Goal: Task Accomplishment & Management: Complete application form

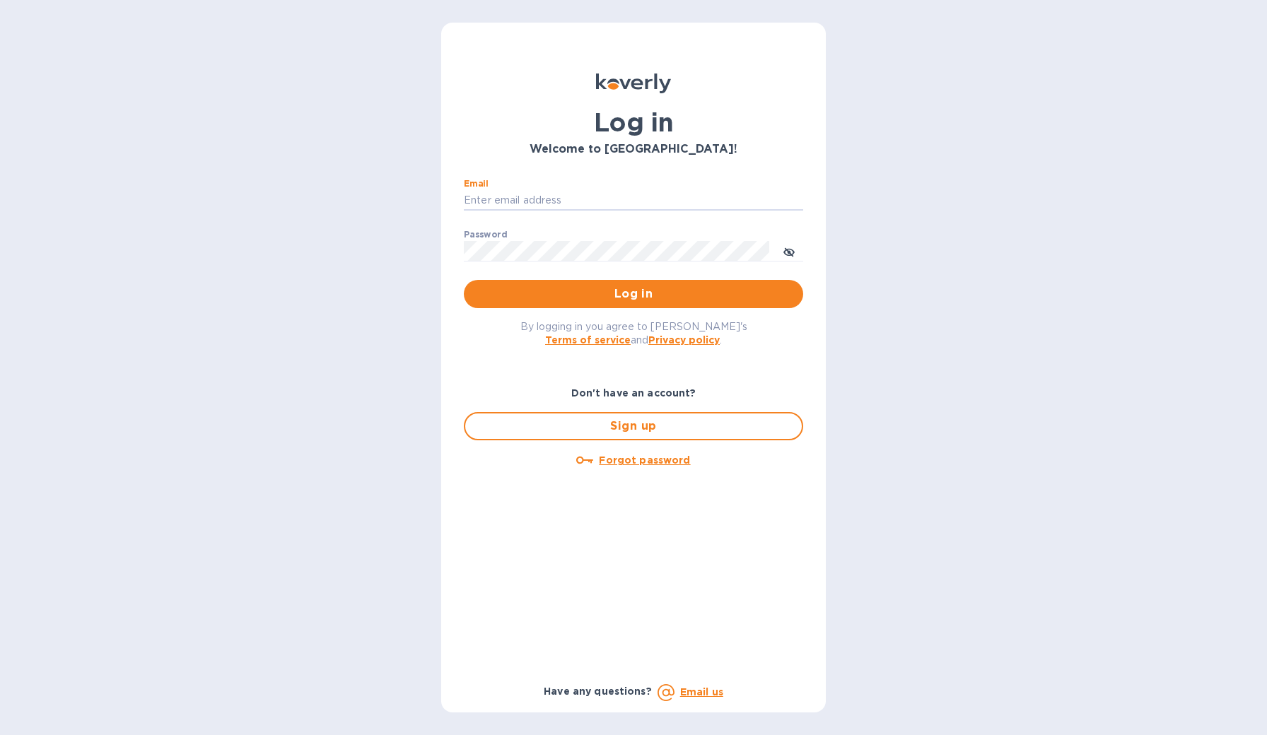
type input "angelo@cynthiahurley.com"
click at [633, 294] on button "Log in" at bounding box center [633, 294] width 339 height 28
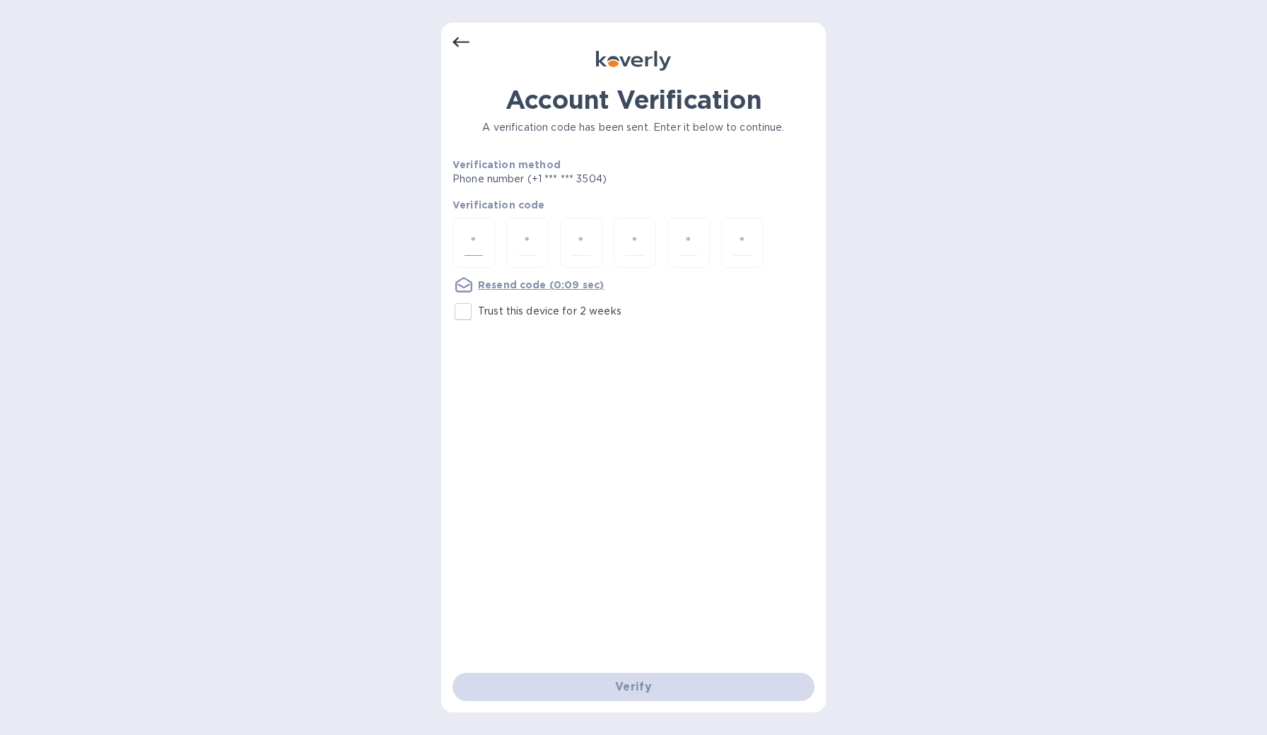
click at [479, 247] on input "number" at bounding box center [473, 243] width 18 height 26
click at [477, 247] on input "number" at bounding box center [473, 243] width 18 height 26
click at [522, 245] on input "number" at bounding box center [527, 243] width 18 height 26
click at [479, 247] on input "number" at bounding box center [473, 243] width 18 height 26
click at [537, 247] on div at bounding box center [527, 243] width 42 height 50
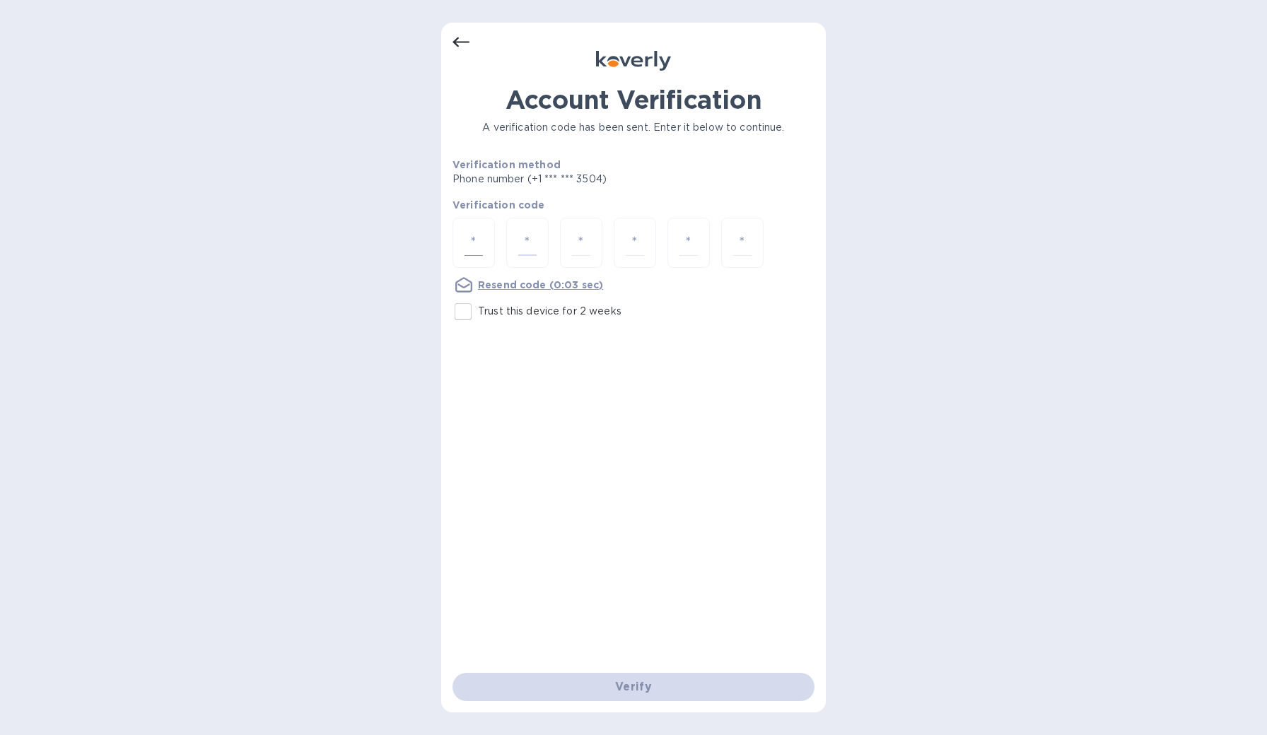
click at [479, 247] on input "number" at bounding box center [473, 243] width 18 height 26
click at [523, 245] on input "number" at bounding box center [527, 243] width 18 height 26
drag, startPoint x: 570, startPoint y: 242, endPoint x: 491, endPoint y: 246, distance: 78.6
click at [570, 242] on div at bounding box center [581, 243] width 42 height 50
click at [483, 246] on div at bounding box center [473, 243] width 42 height 50
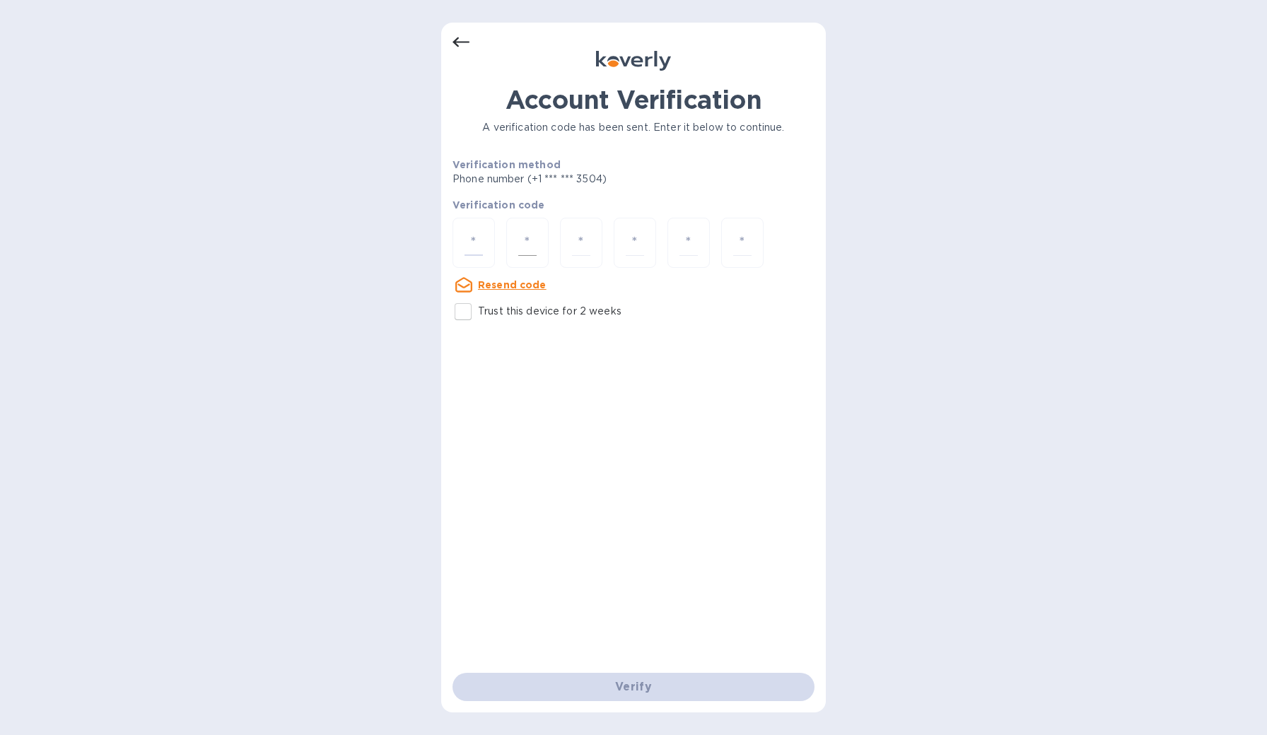
click at [529, 243] on input "number" at bounding box center [527, 243] width 18 height 26
click at [484, 245] on div at bounding box center [473, 243] width 42 height 50
click at [479, 245] on input "number" at bounding box center [473, 243] width 18 height 26
type input "2"
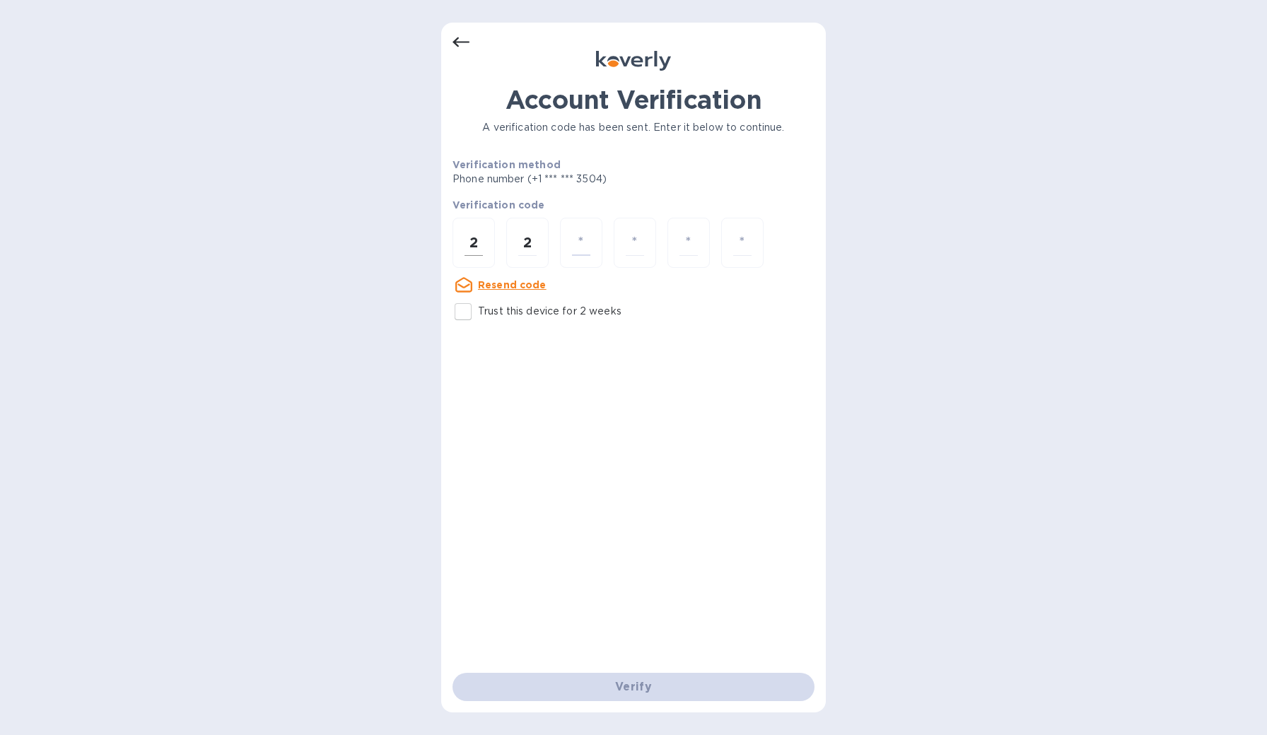
type input "4"
type input "7"
type input "0"
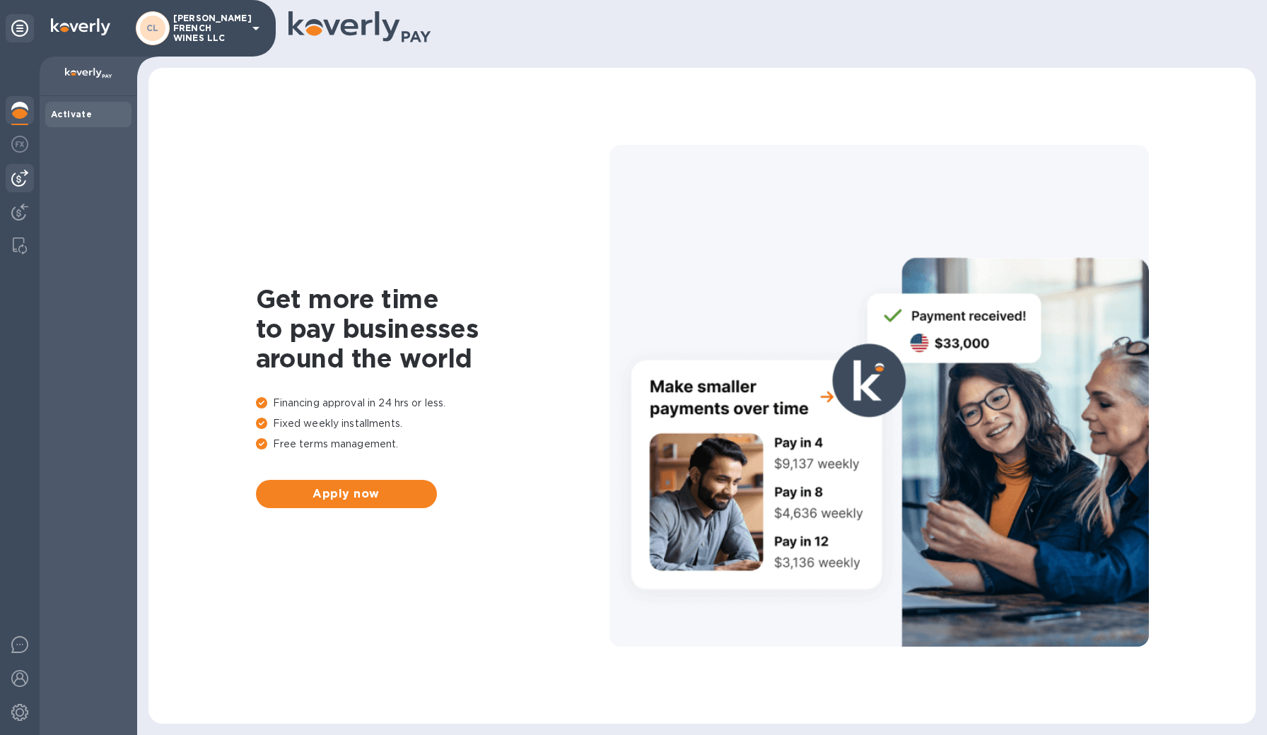
click at [20, 182] on img at bounding box center [19, 178] width 17 height 17
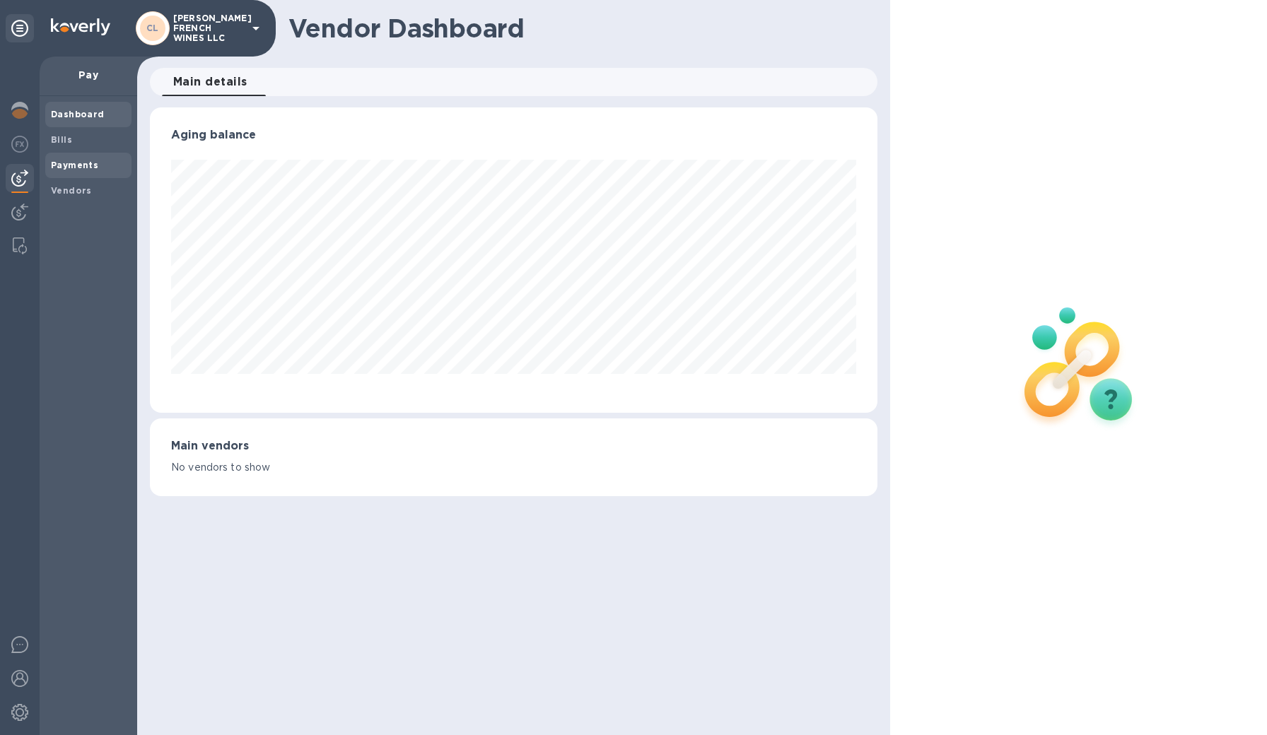
scroll to position [305, 728]
click at [78, 172] on div "Payments" at bounding box center [88, 165] width 86 height 25
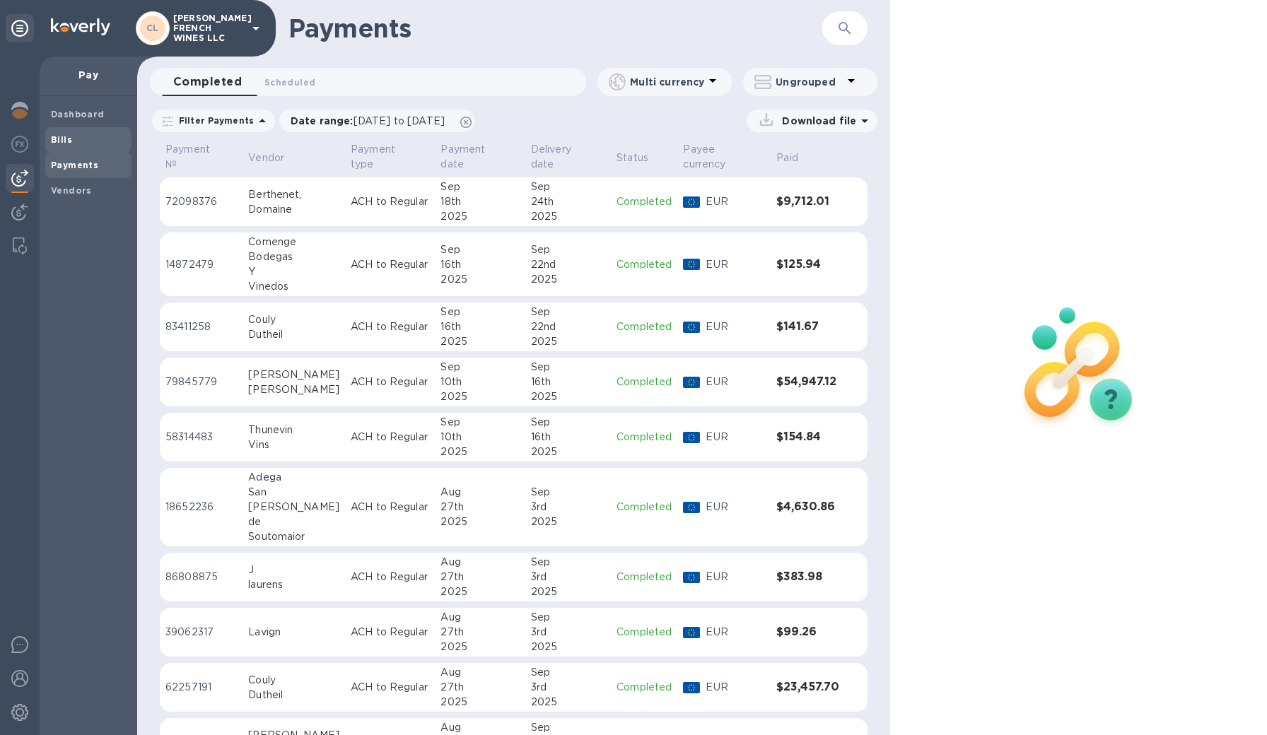
click at [65, 145] on span "Bills" at bounding box center [61, 140] width 21 height 14
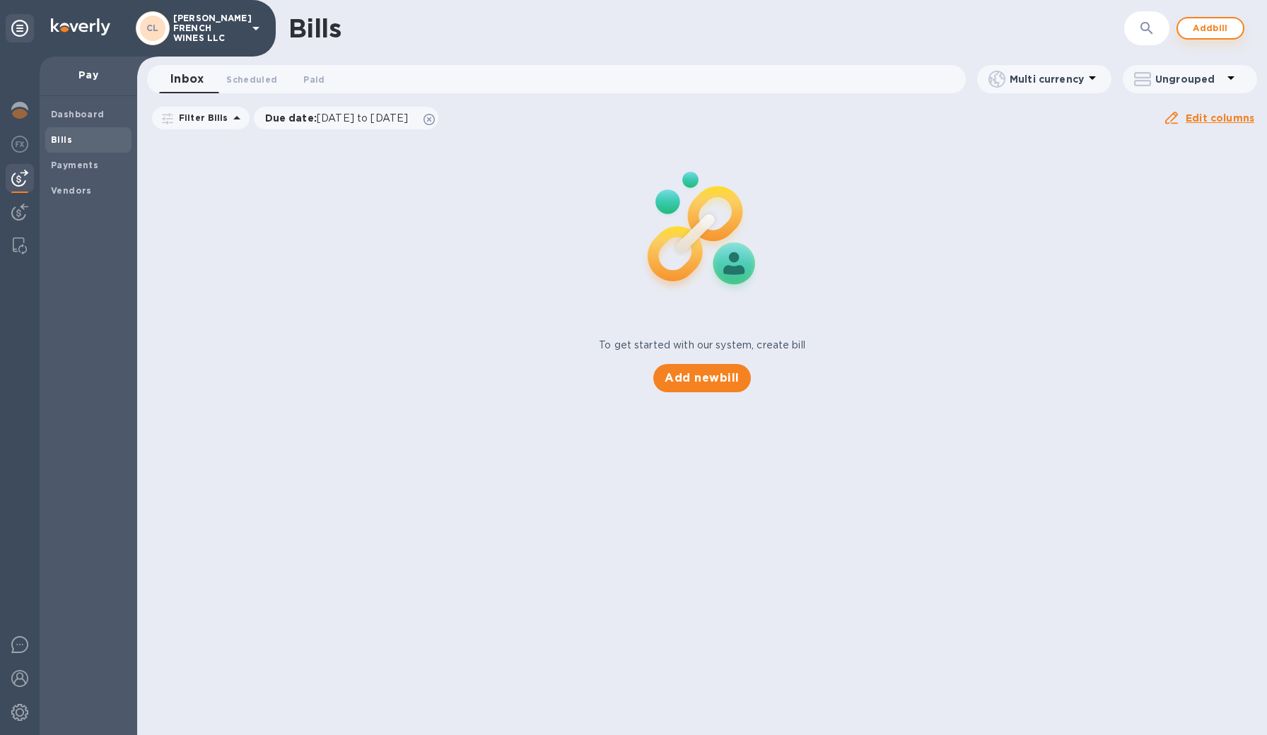
click at [1209, 35] on span "Add bill" at bounding box center [1210, 28] width 42 height 17
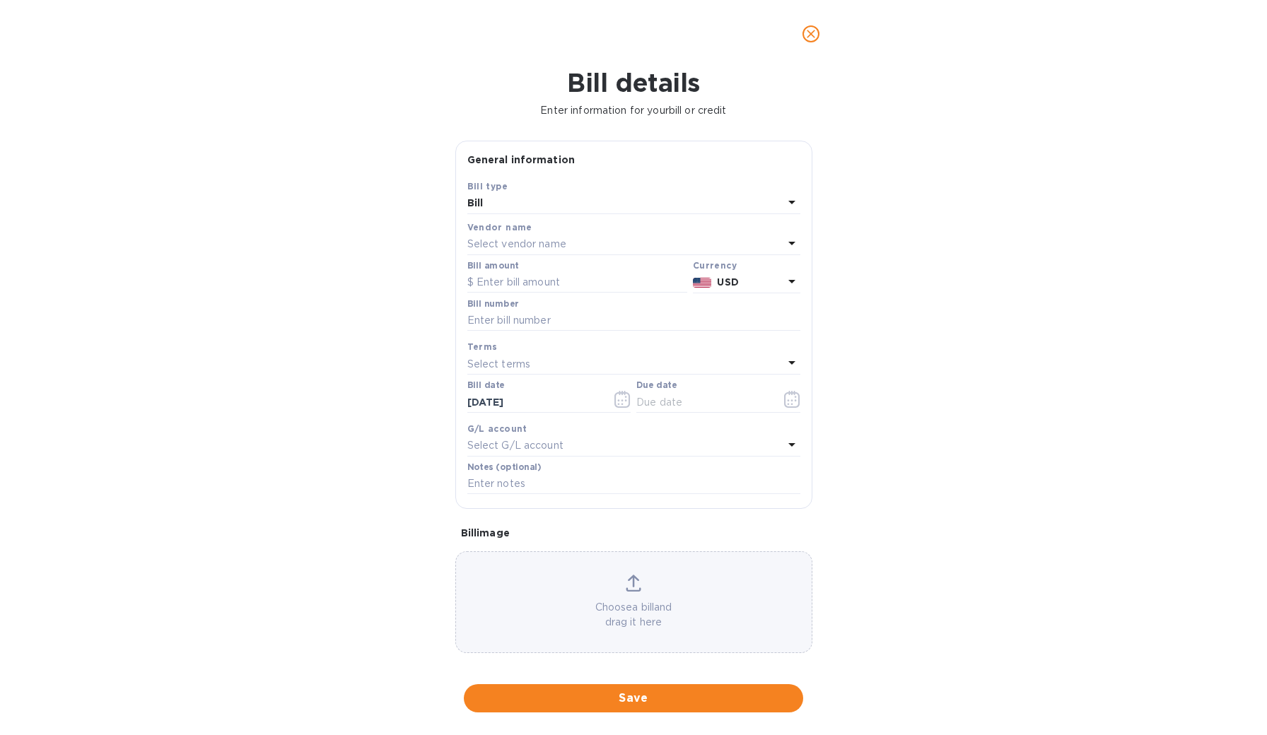
click at [544, 235] on div "Select vendor name" at bounding box center [625, 245] width 316 height 20
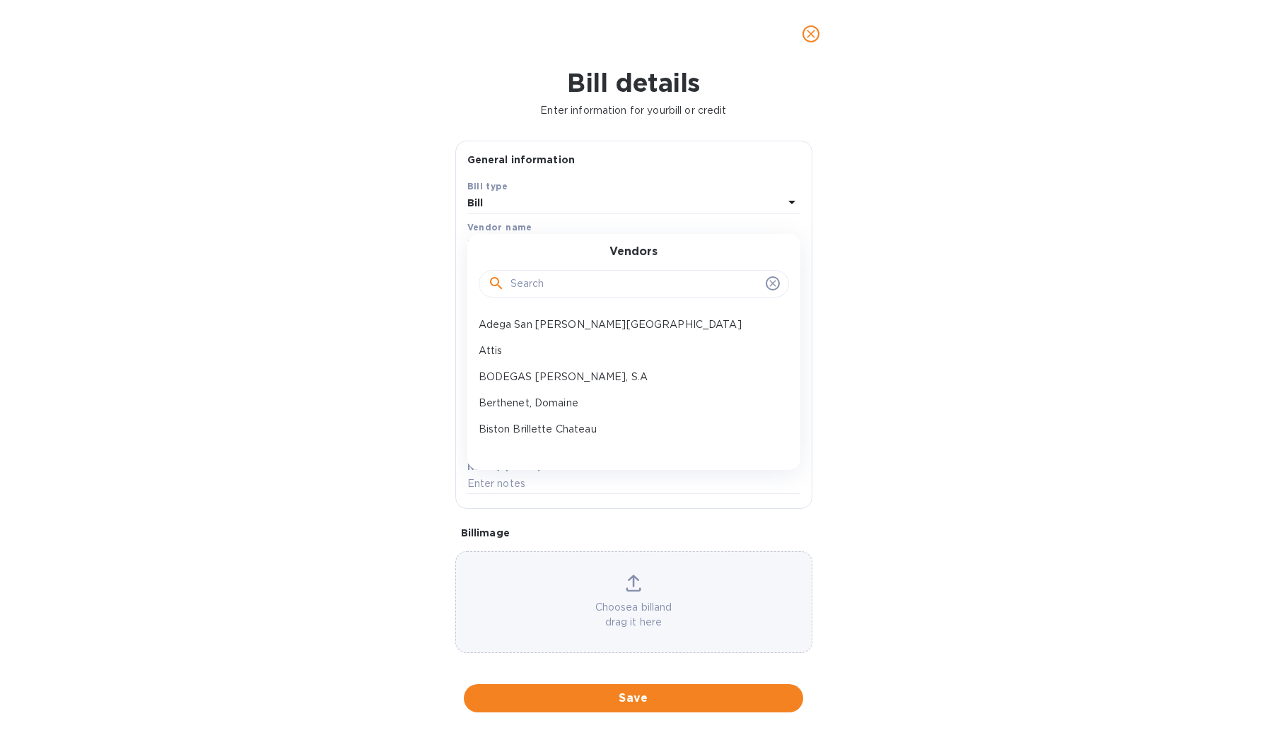
click at [561, 286] on input "text" at bounding box center [635, 284] width 250 height 21
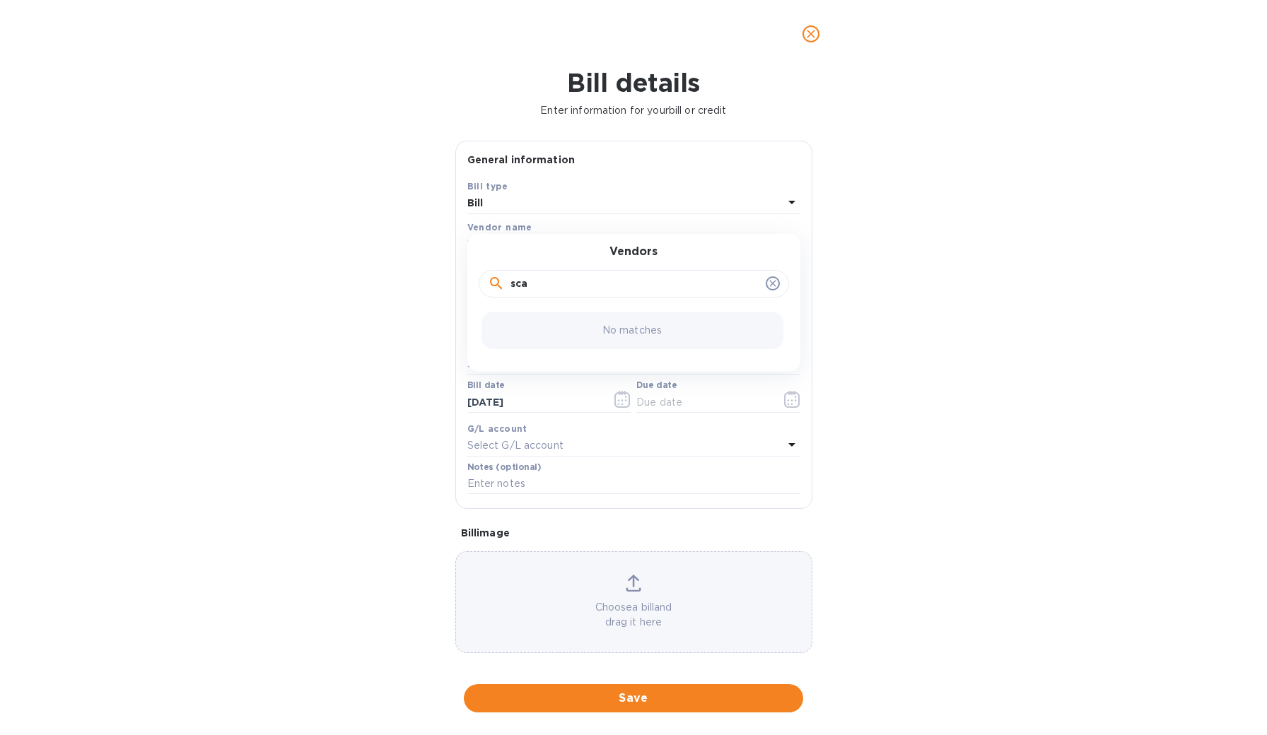
type input "scar"
click at [814, 31] on icon "close" at bounding box center [811, 34] width 8 height 8
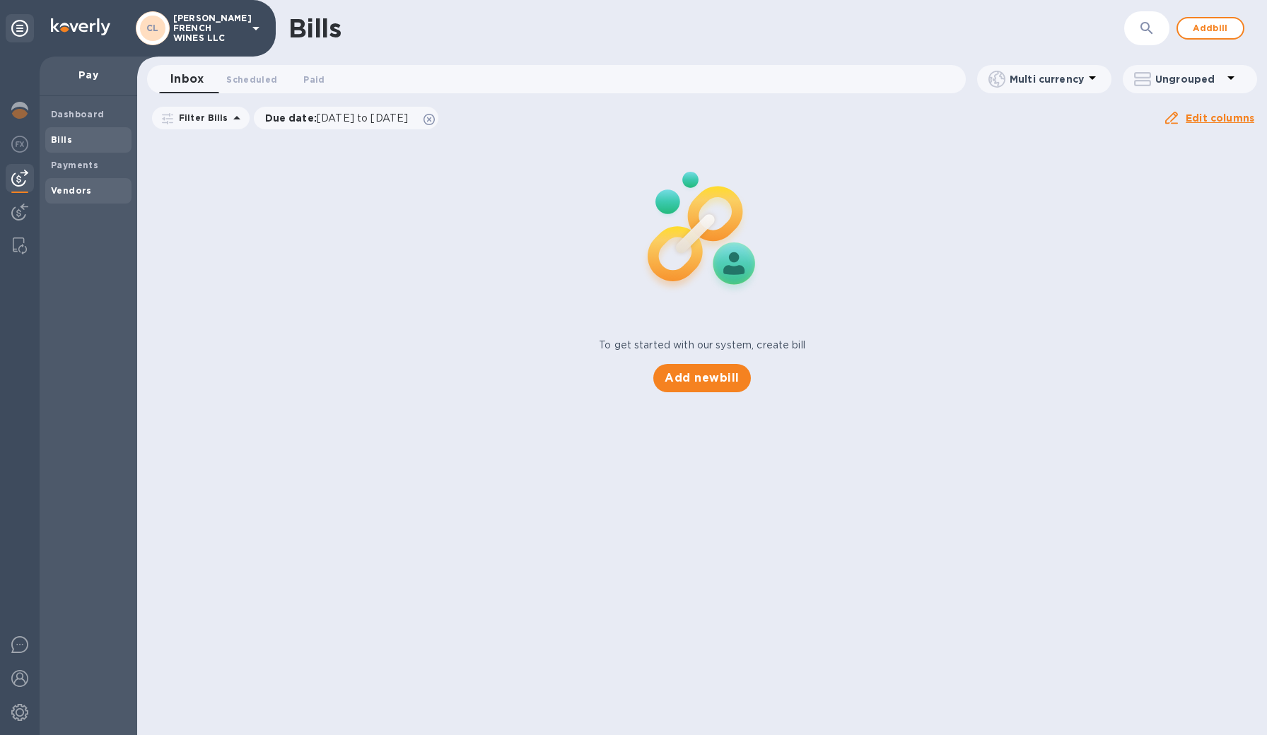
click at [64, 184] on span "Vendors" at bounding box center [71, 191] width 41 height 14
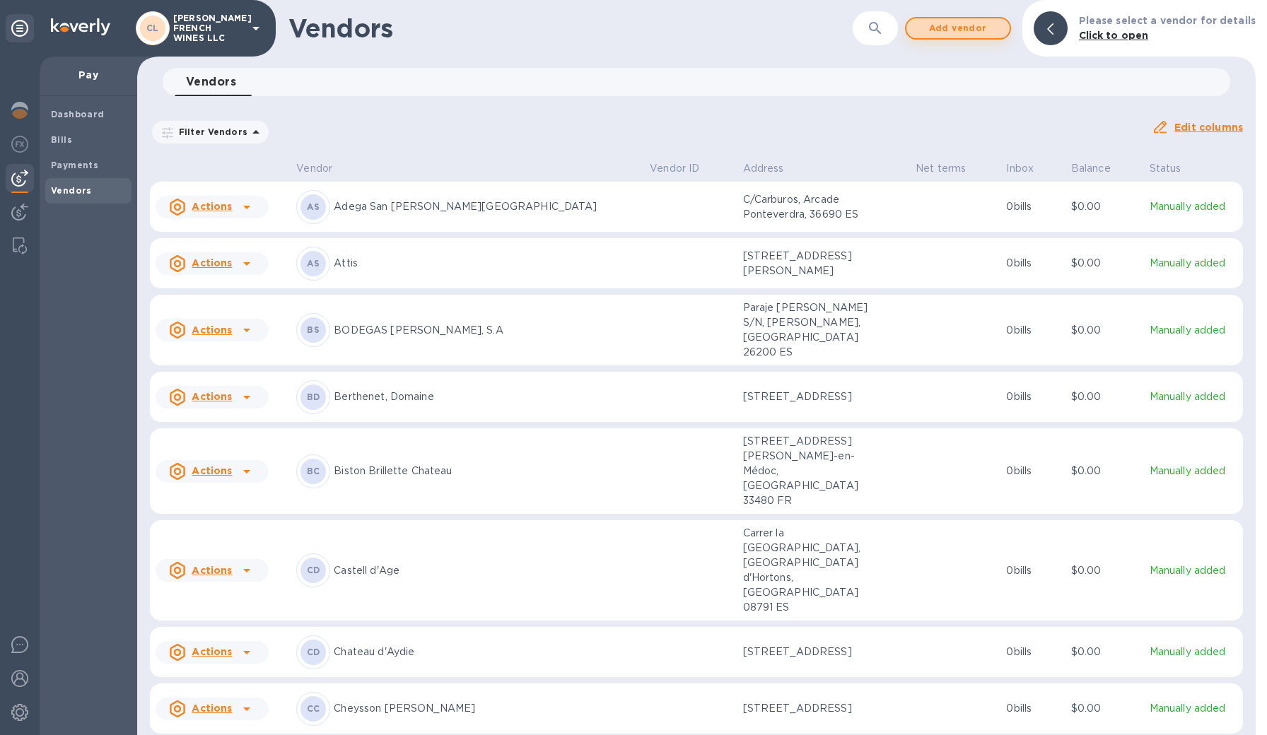
click at [958, 29] on span "Add vendor" at bounding box center [958, 28] width 81 height 17
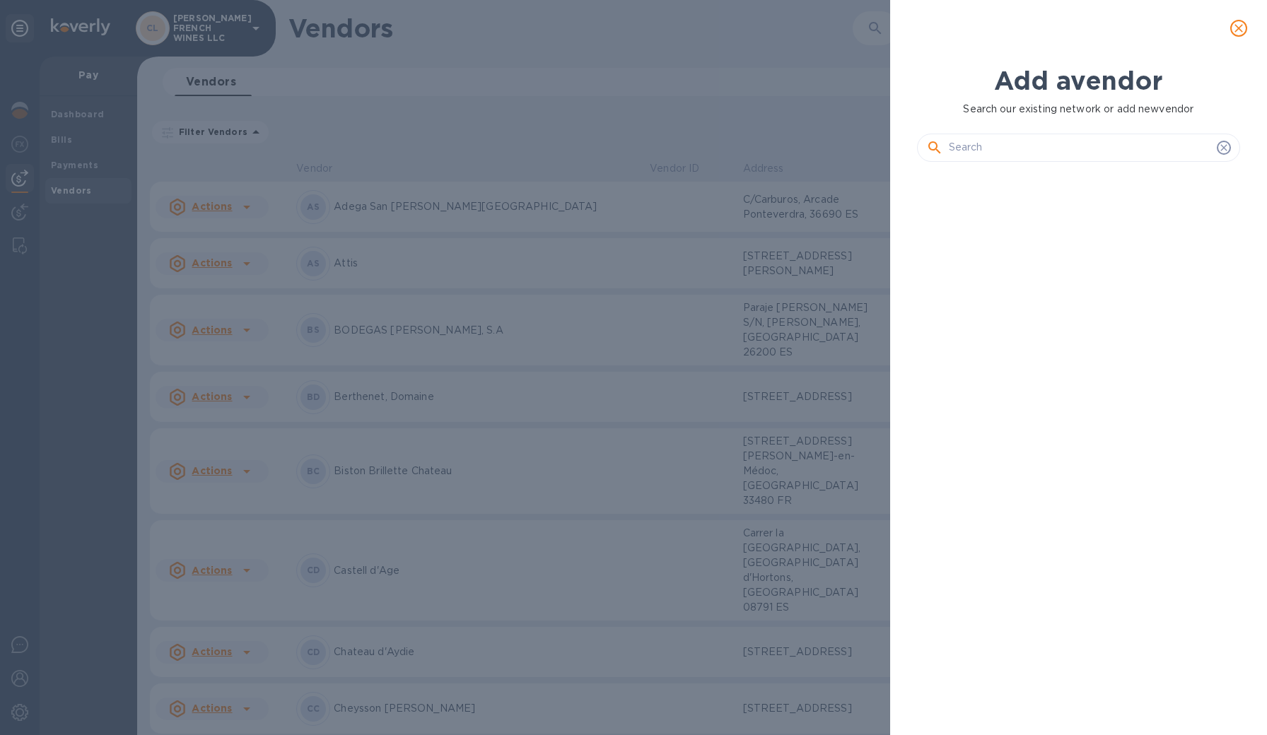
scroll to position [12, 6]
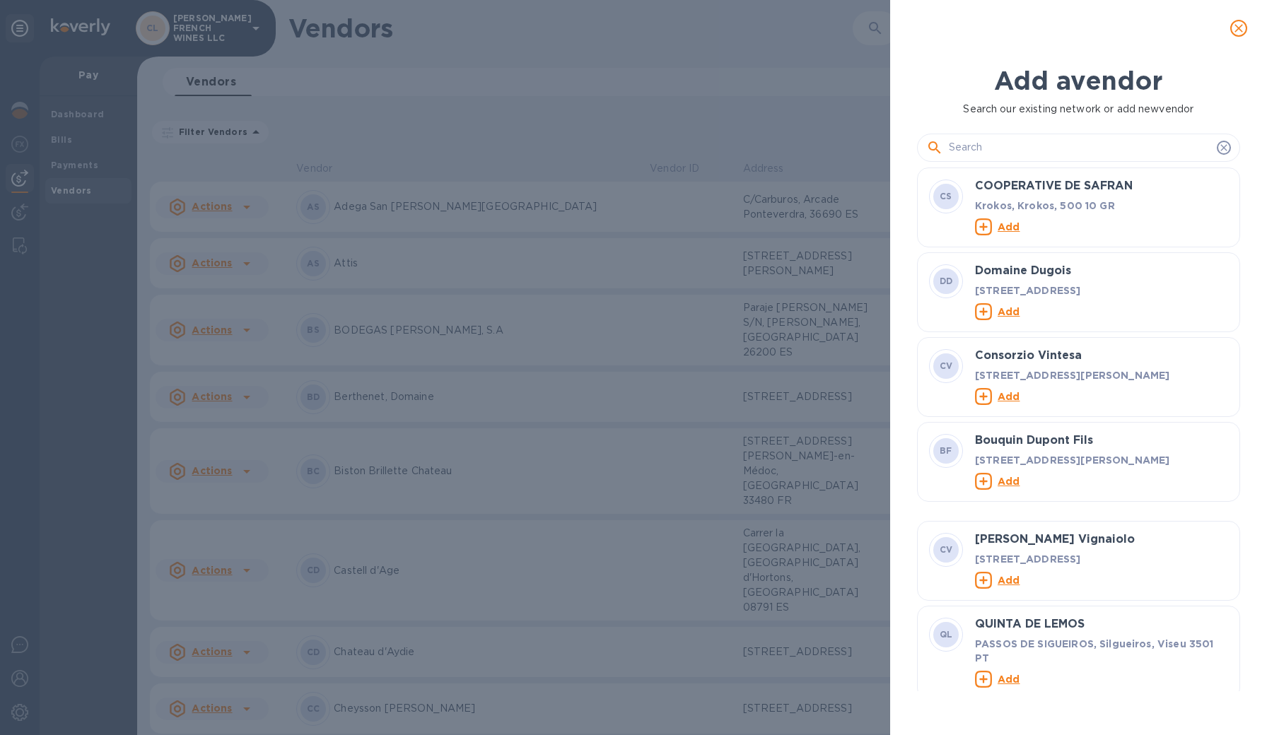
click at [972, 150] on input "text" at bounding box center [1080, 147] width 262 height 21
type input "Scarzello"
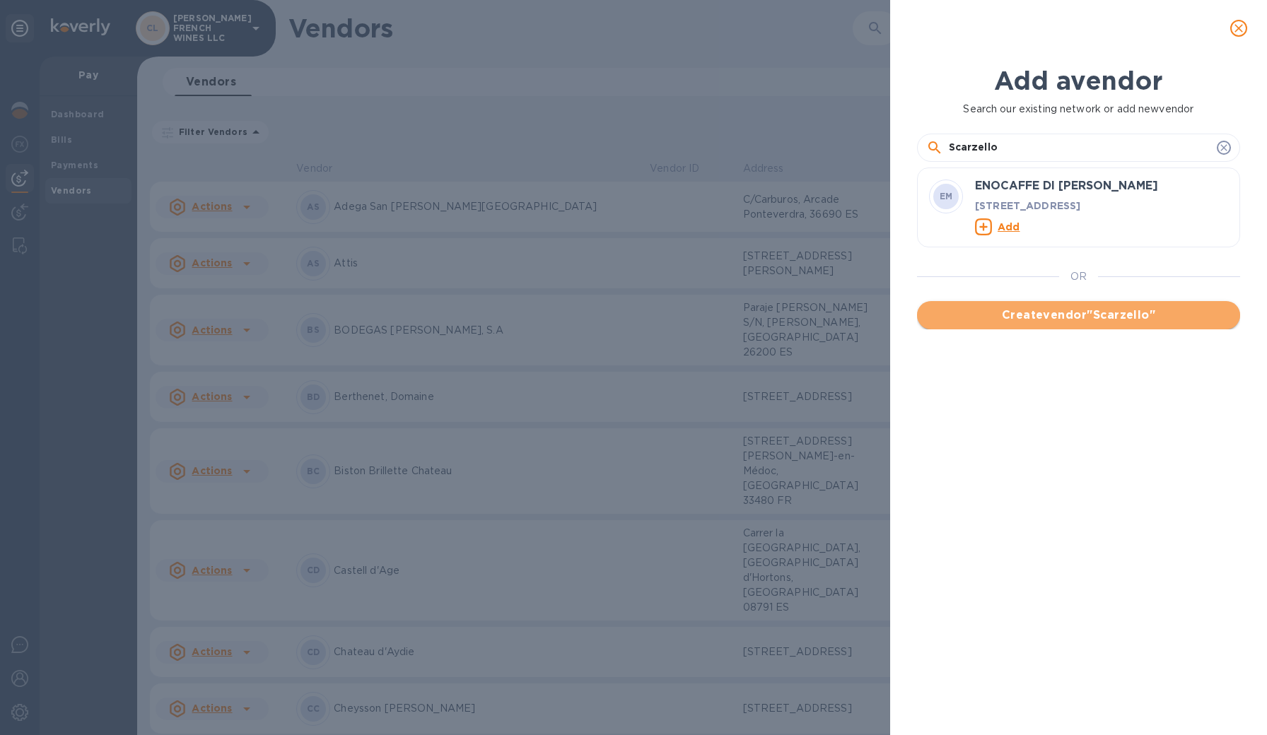
click at [1070, 321] on span "Create vendor " Scarzello "" at bounding box center [1078, 315] width 300 height 17
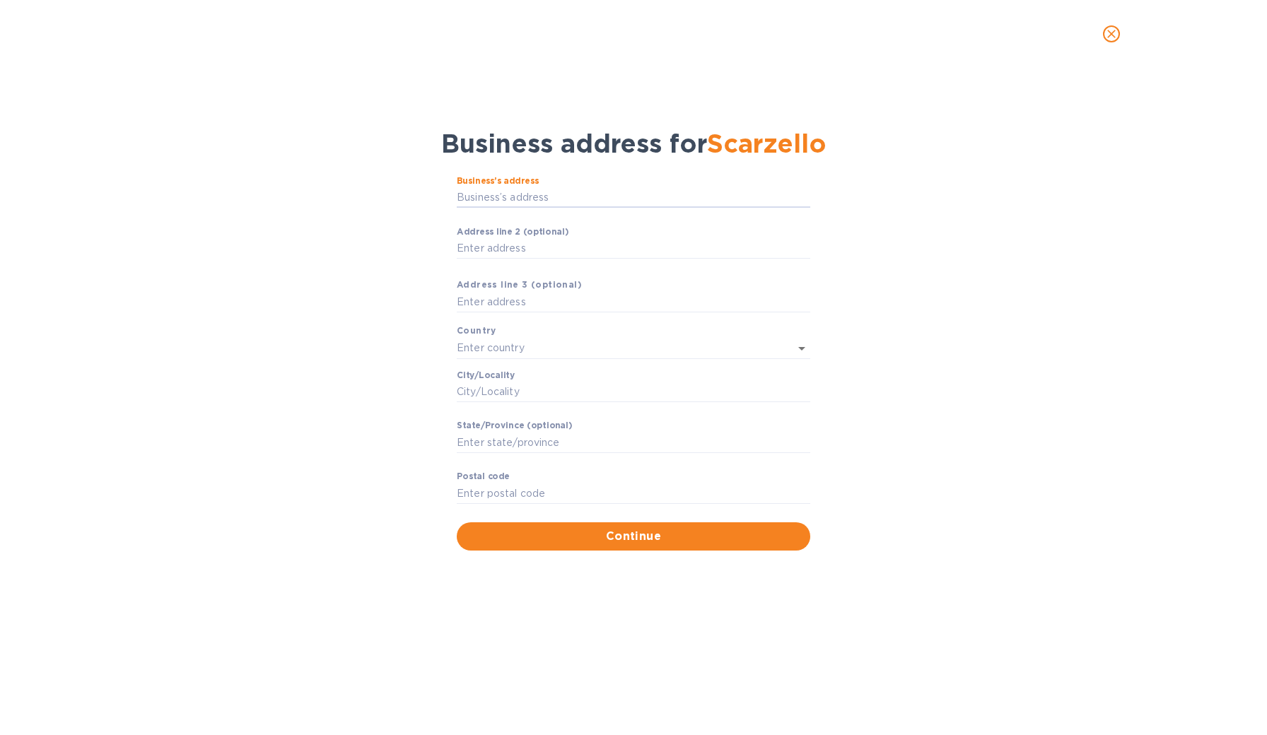
click at [1108, 37] on icon "close" at bounding box center [1111, 34] width 8 height 8
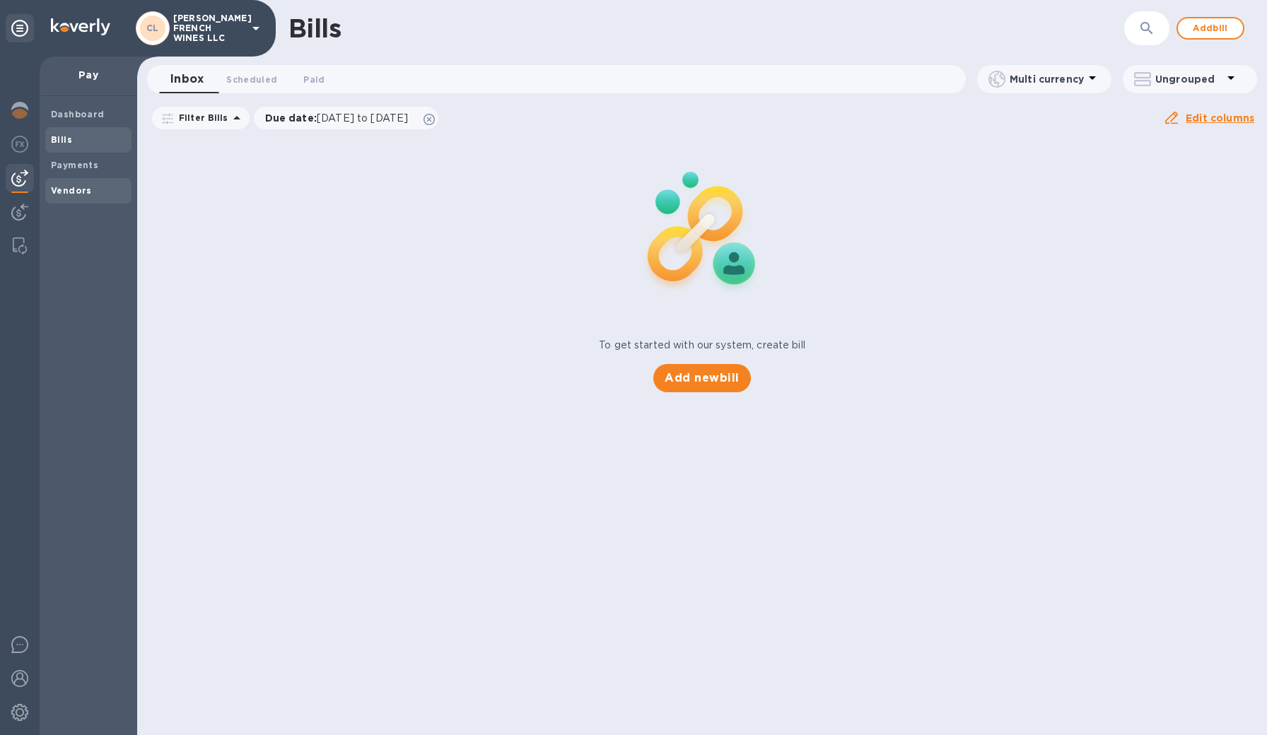
click at [71, 185] on b "Vendors" at bounding box center [71, 190] width 41 height 11
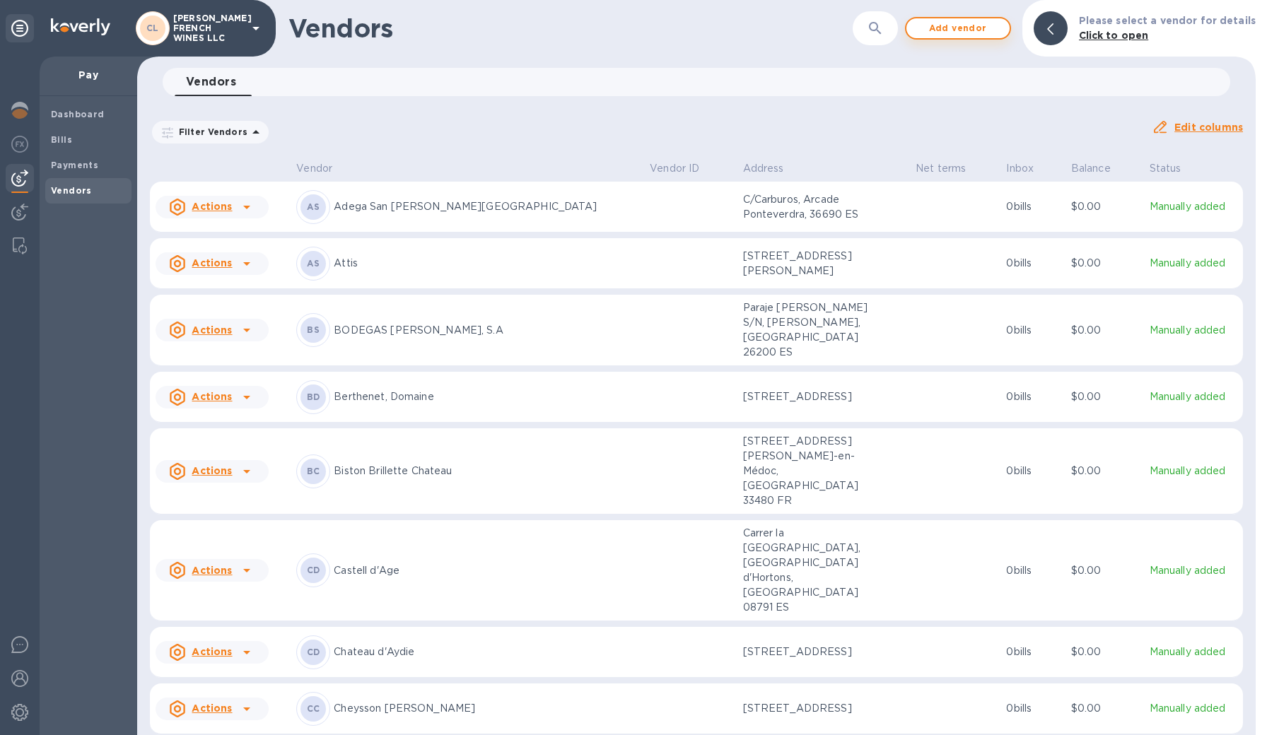
click at [966, 35] on span "Add vendor" at bounding box center [958, 28] width 81 height 17
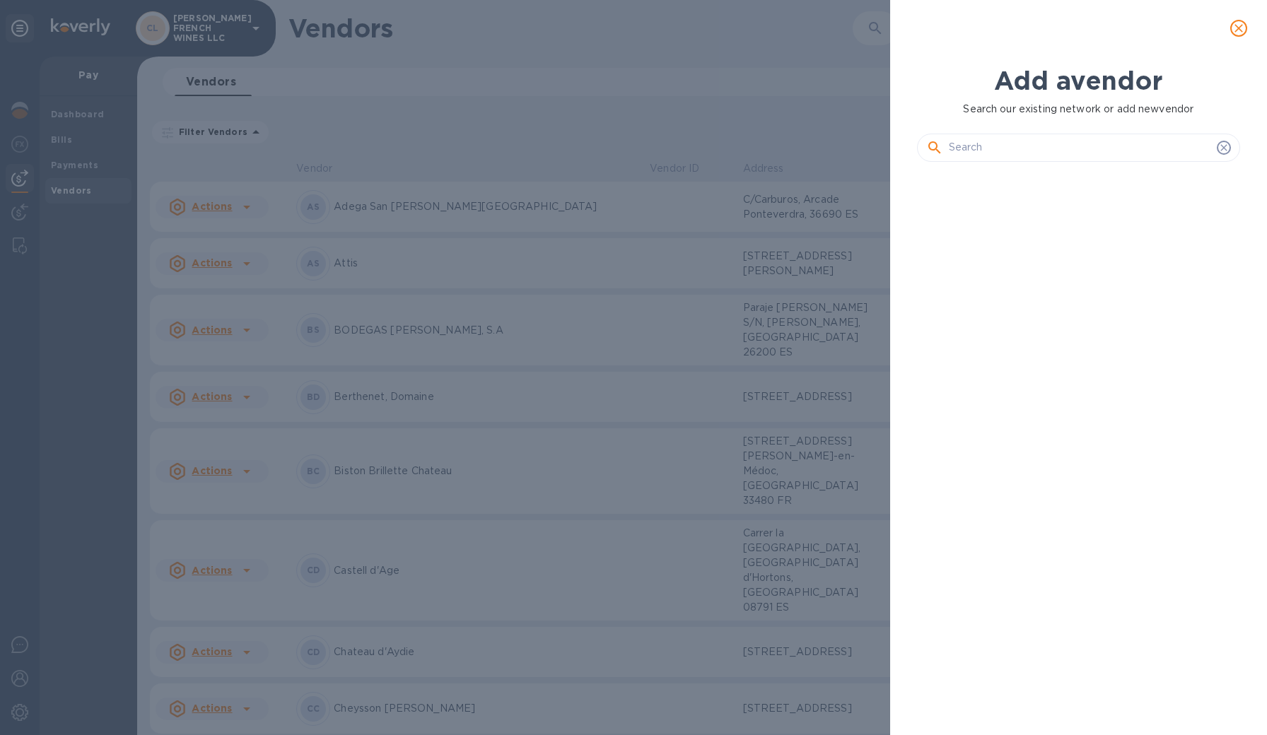
scroll to position [12, 6]
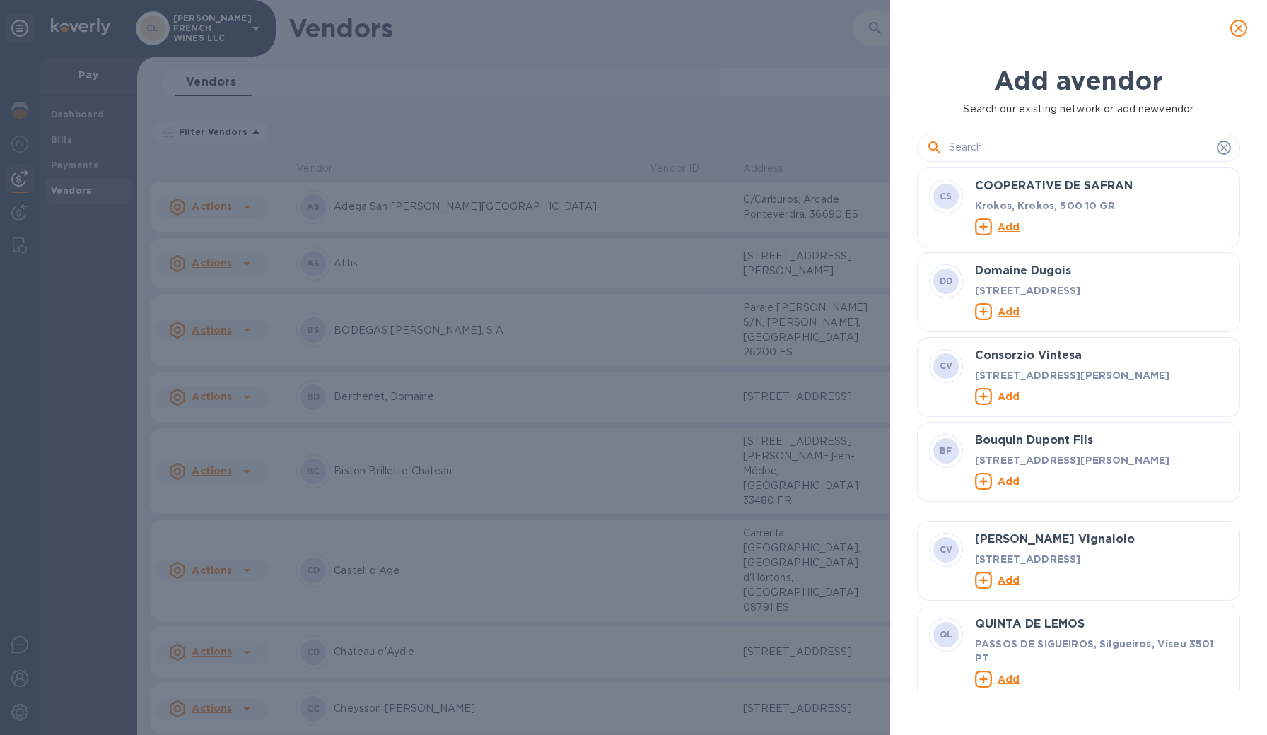
click at [997, 146] on input "text" at bounding box center [1080, 147] width 262 height 21
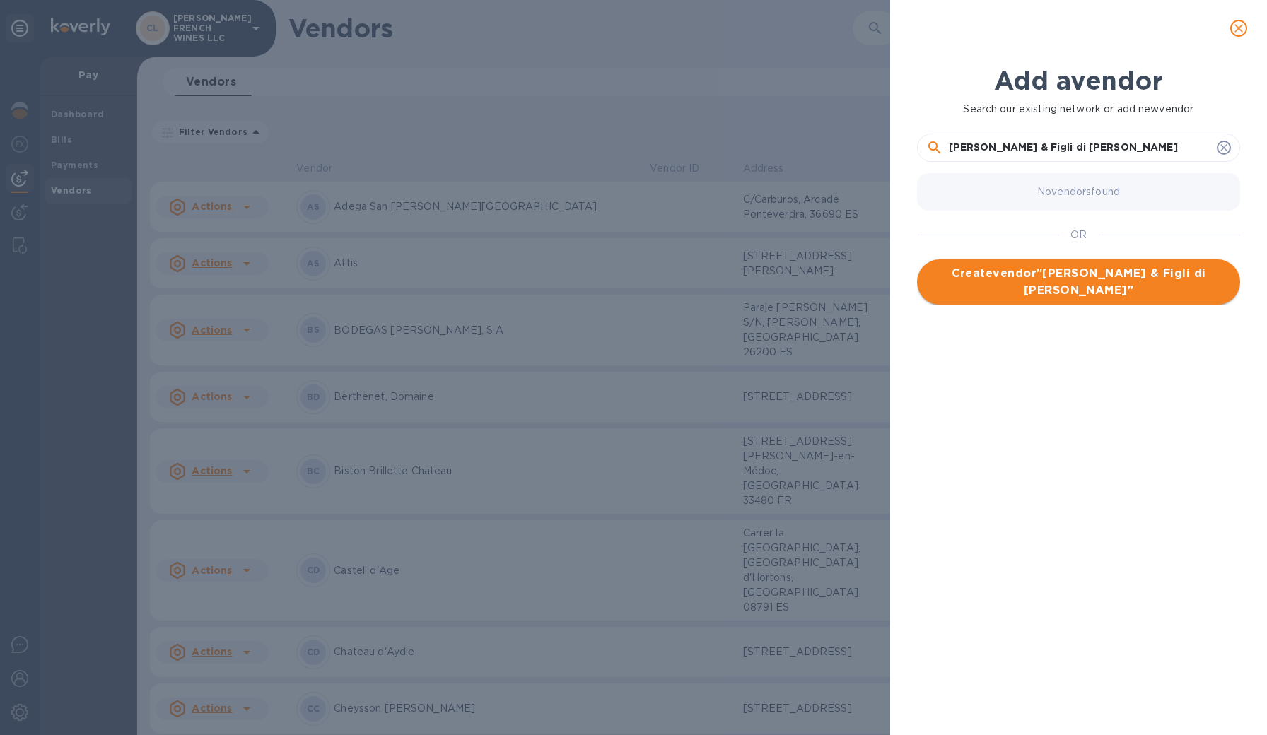
type input "[PERSON_NAME] & Figli di [PERSON_NAME]"
click at [1065, 293] on span "Create vendor " [PERSON_NAME] & Figli di [PERSON_NAME] "" at bounding box center [1078, 282] width 300 height 34
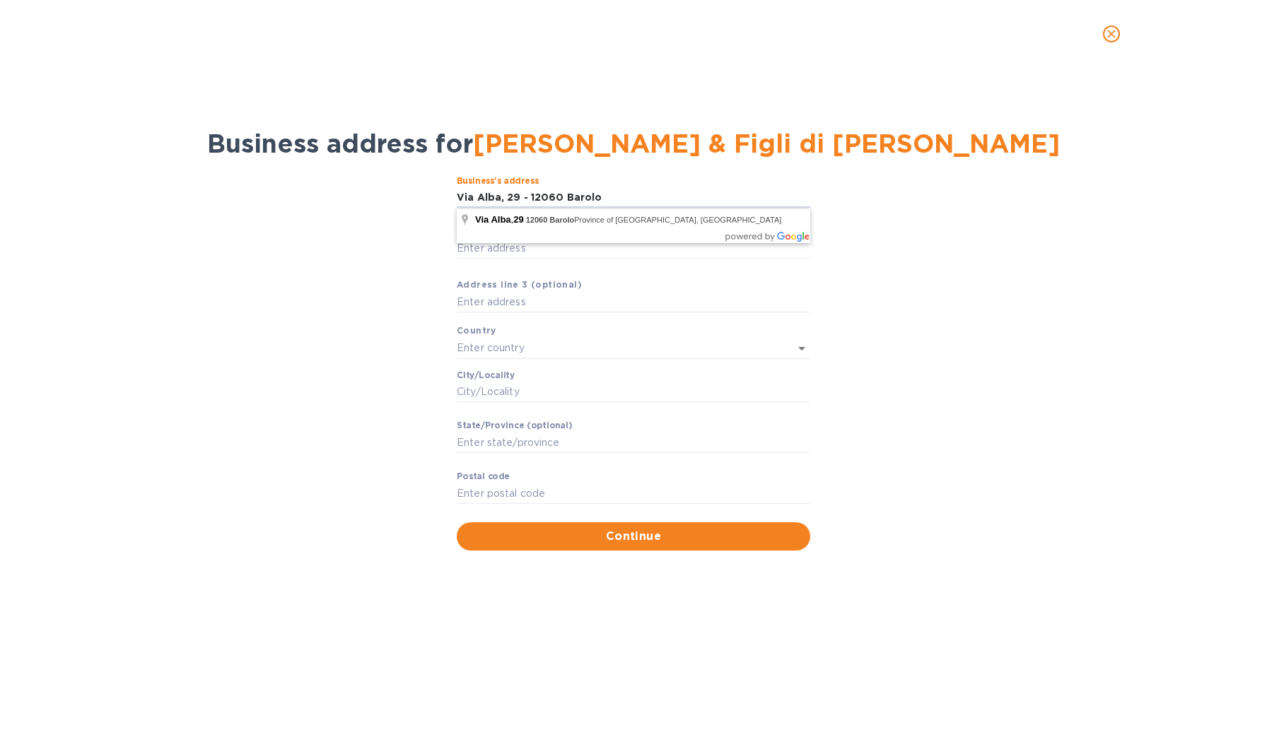
type input "[STREET_ADDRESS]"
type input "Barolo"
type input "[GEOGRAPHIC_DATA]"
type input "12060"
type input "[GEOGRAPHIC_DATA]"
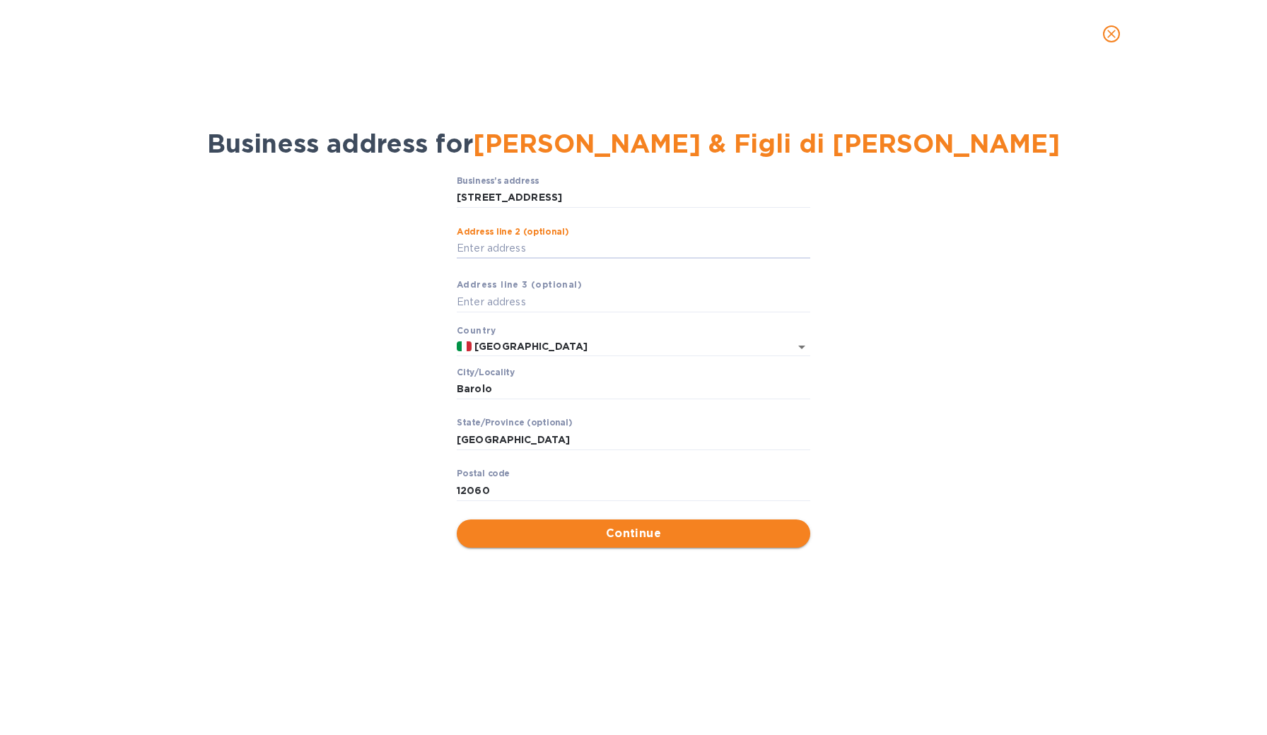
scroll to position [0, 0]
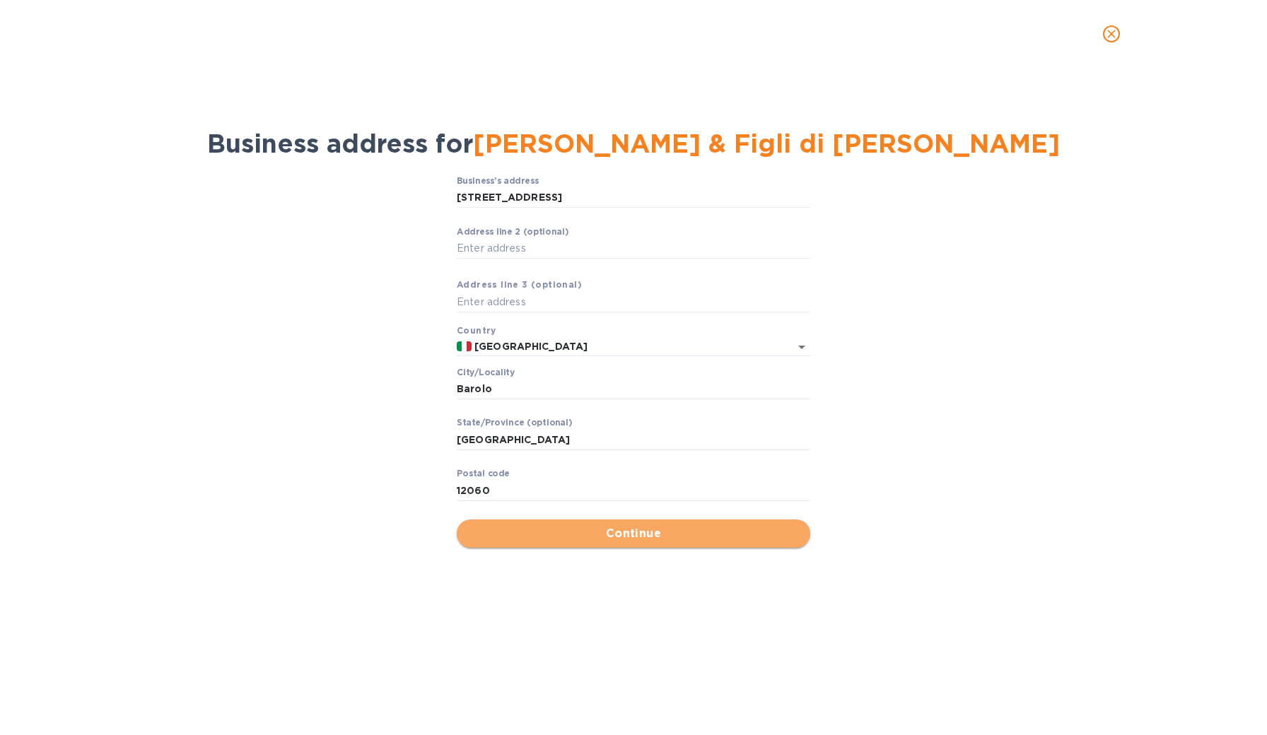
click at [633, 533] on span "Continue" at bounding box center [633, 533] width 331 height 17
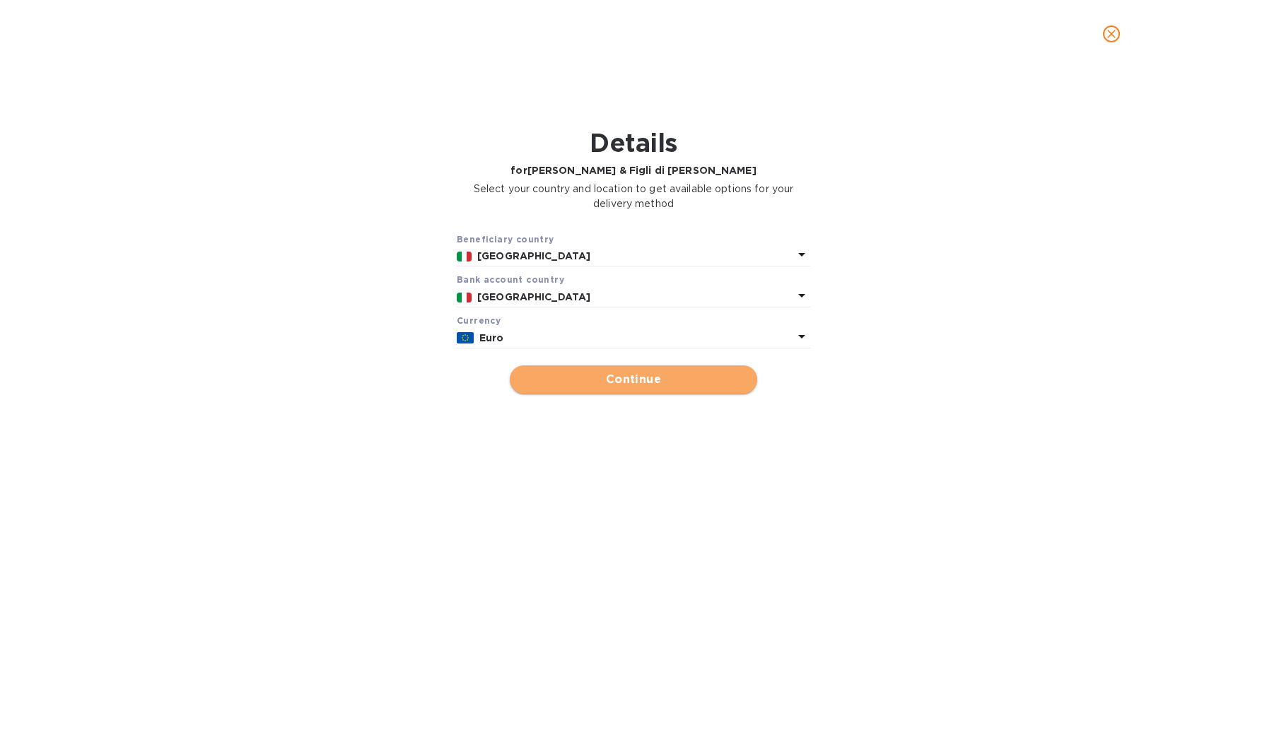
click at [599, 382] on span "Continue" at bounding box center [633, 379] width 225 height 17
type input "[PERSON_NAME] & Figli di [PERSON_NAME]"
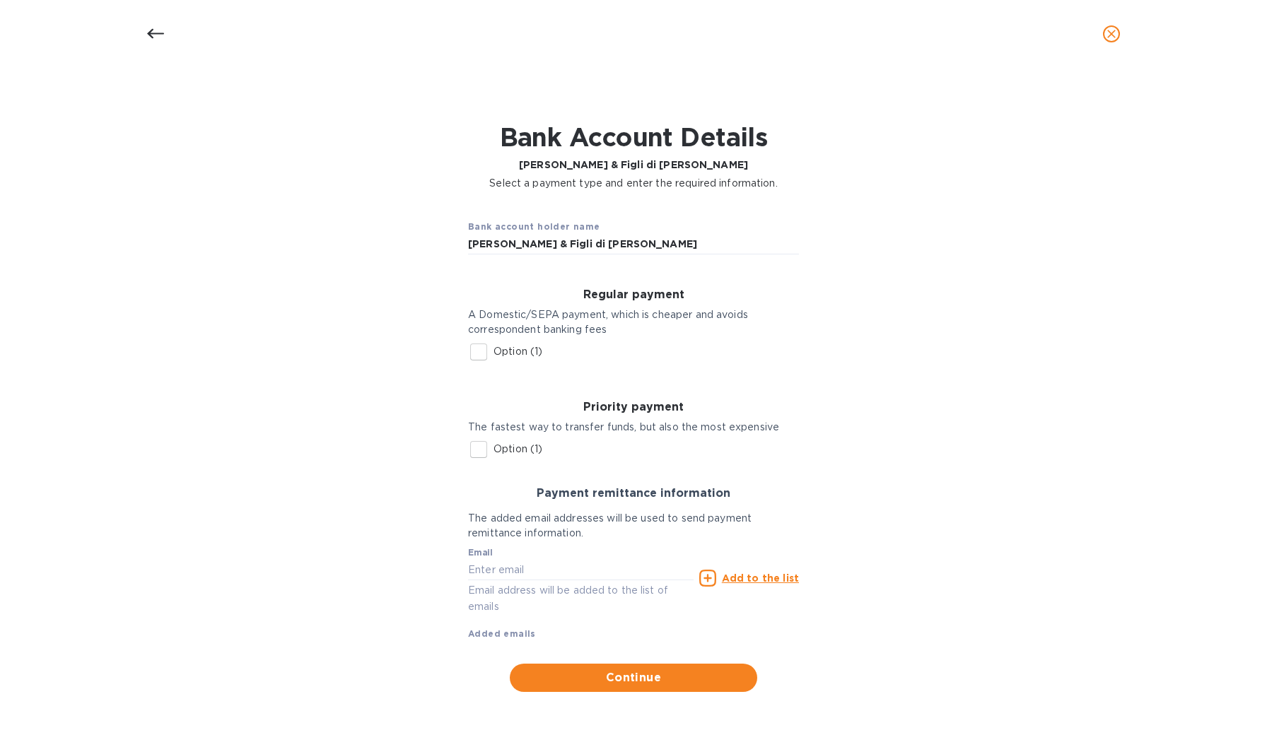
scroll to position [4, 0]
click at [471, 351] on input "Option (1)" at bounding box center [479, 354] width 30 height 30
checkbox input "true"
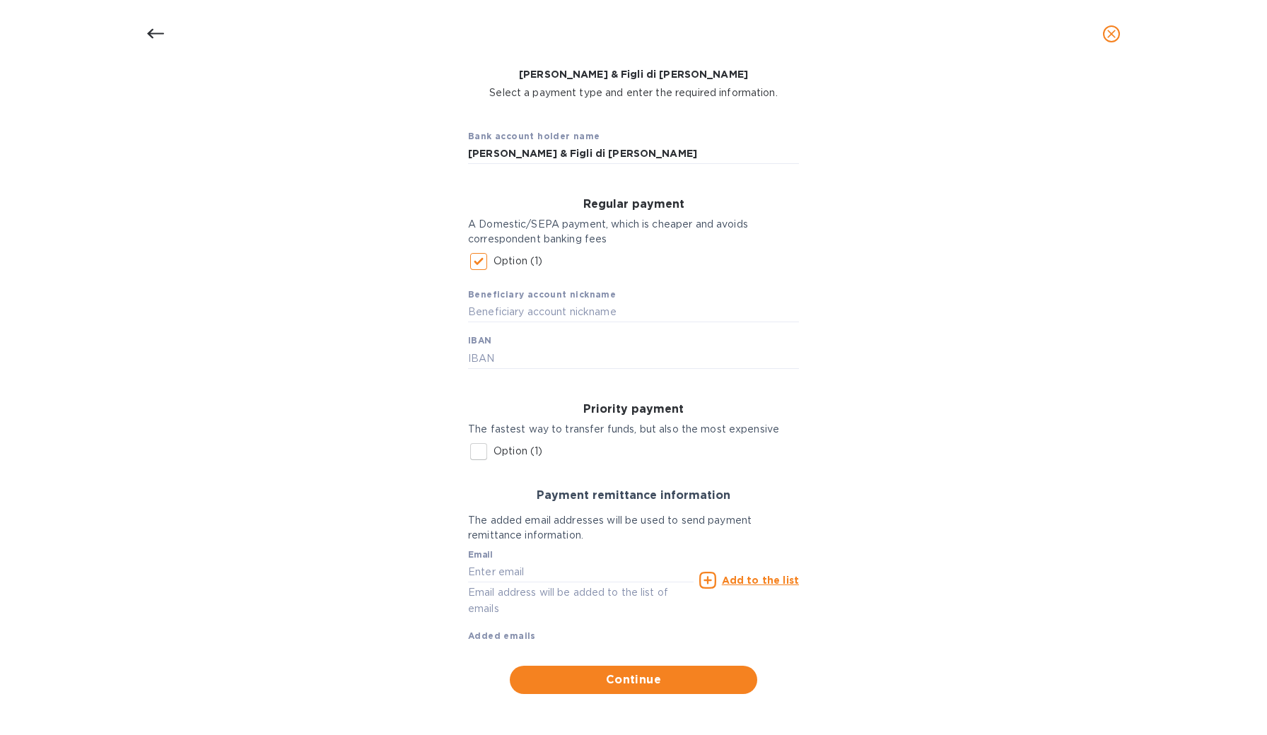
scroll to position [95, 0]
click at [540, 311] on input "text" at bounding box center [633, 313] width 331 height 21
click at [541, 346] on div "Beneficiary account nickname IBAN" at bounding box center [633, 323] width 331 height 93
click at [533, 352] on input "text" at bounding box center [633, 358] width 331 height 21
type input "[FINANCIAL_ID]"
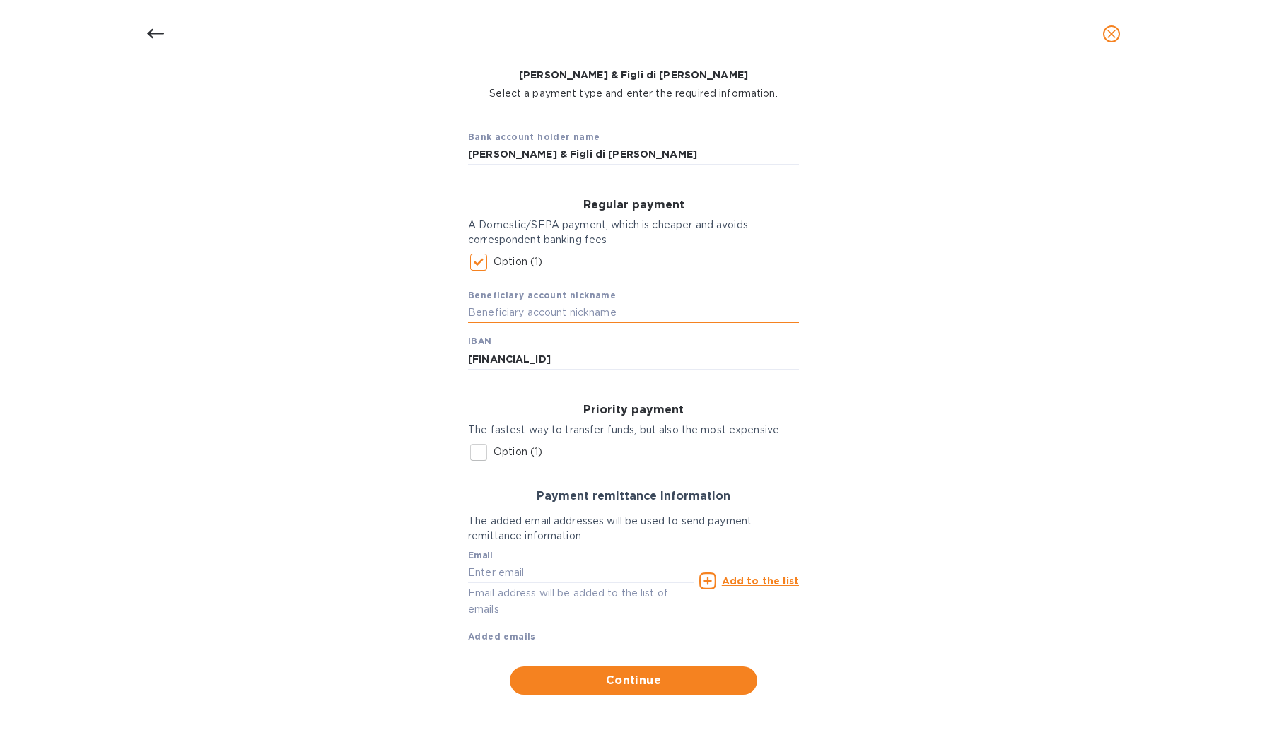
click at [552, 317] on input "text" at bounding box center [633, 313] width 331 height 21
type input "[EMAIL_ADDRESS][DOMAIN_NAME]"
click at [596, 673] on span "Continue" at bounding box center [633, 680] width 225 height 17
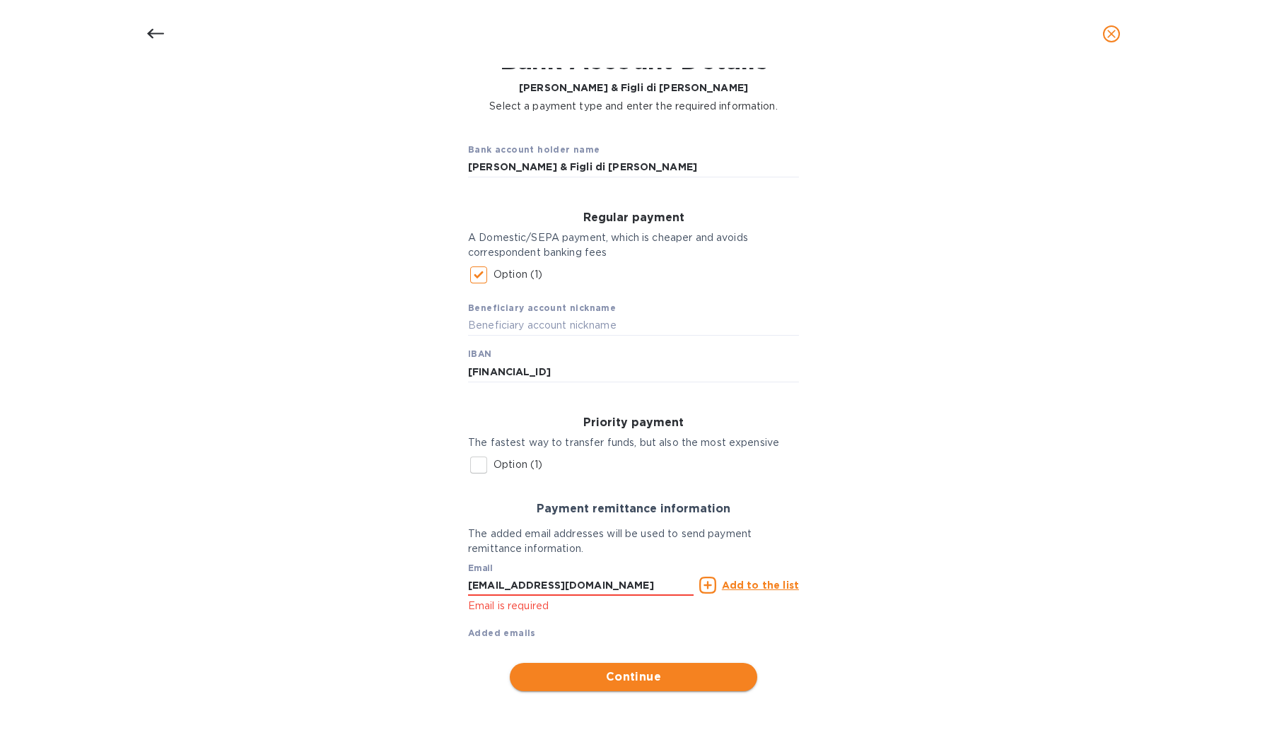
scroll to position [79, 0]
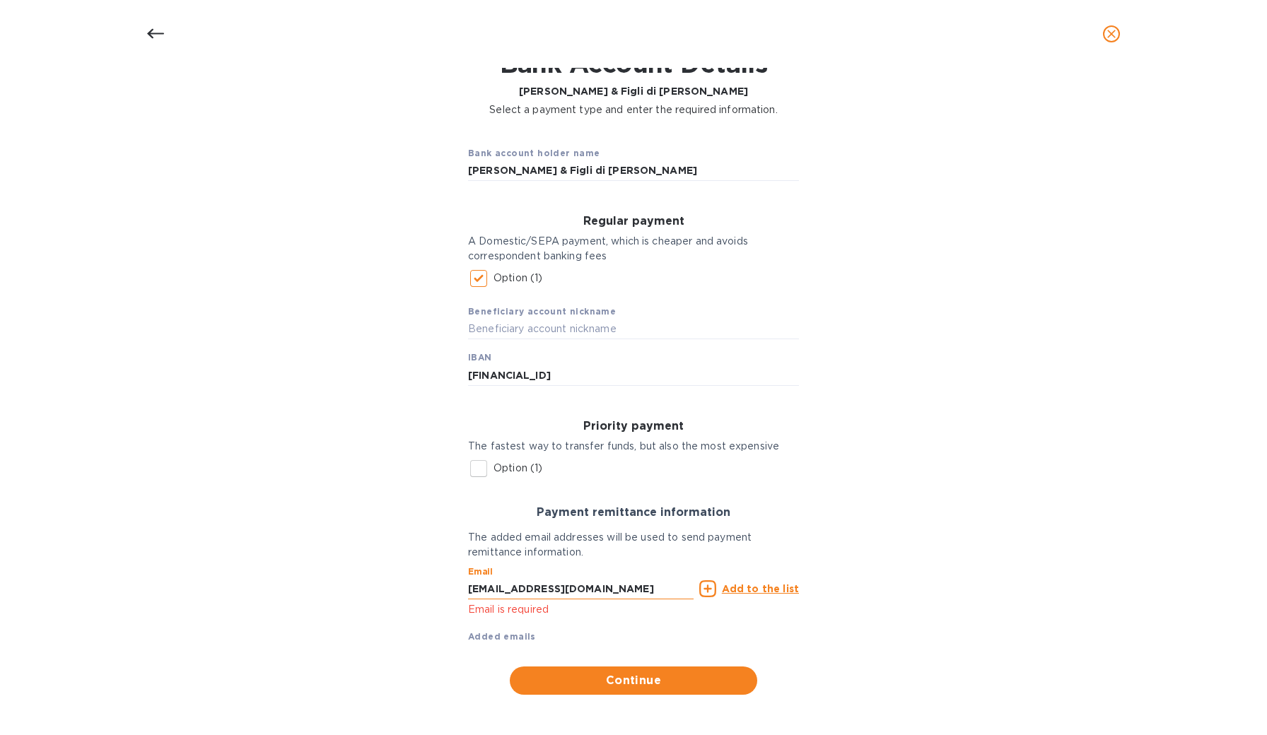
click at [634, 586] on input "[EMAIL_ADDRESS][DOMAIN_NAME]" at bounding box center [580, 588] width 225 height 21
click at [600, 686] on button "Continue" at bounding box center [633, 681] width 247 height 28
click at [549, 325] on input "text" at bounding box center [633, 329] width 331 height 21
type input "[PERSON_NAME] & Figli di [PERSON_NAME]"
click at [970, 341] on div "Bank account holder name [PERSON_NAME] & Figli di [PERSON_NAME] Regular payment…" at bounding box center [633, 415] width 1230 height 578
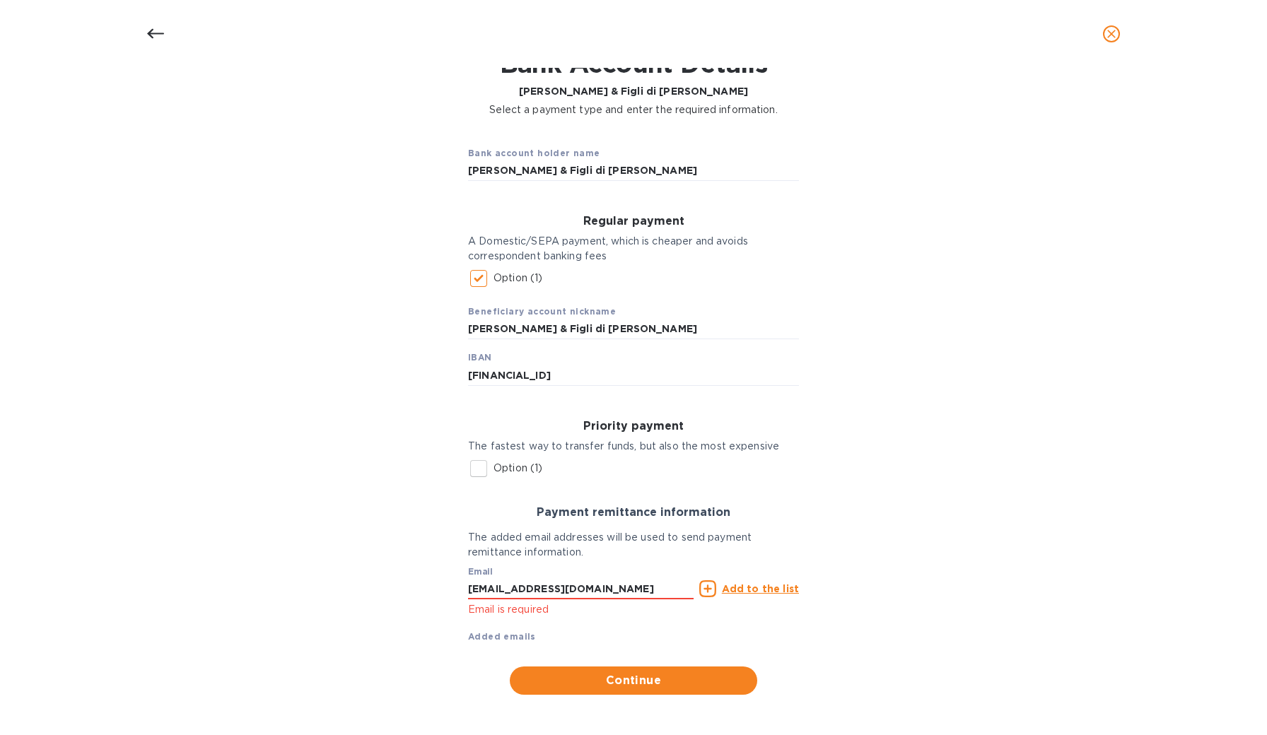
scroll to position [0, 0]
click at [613, 676] on span "Continue" at bounding box center [633, 680] width 225 height 17
click at [750, 590] on u "Add to the list" at bounding box center [760, 588] width 77 height 11
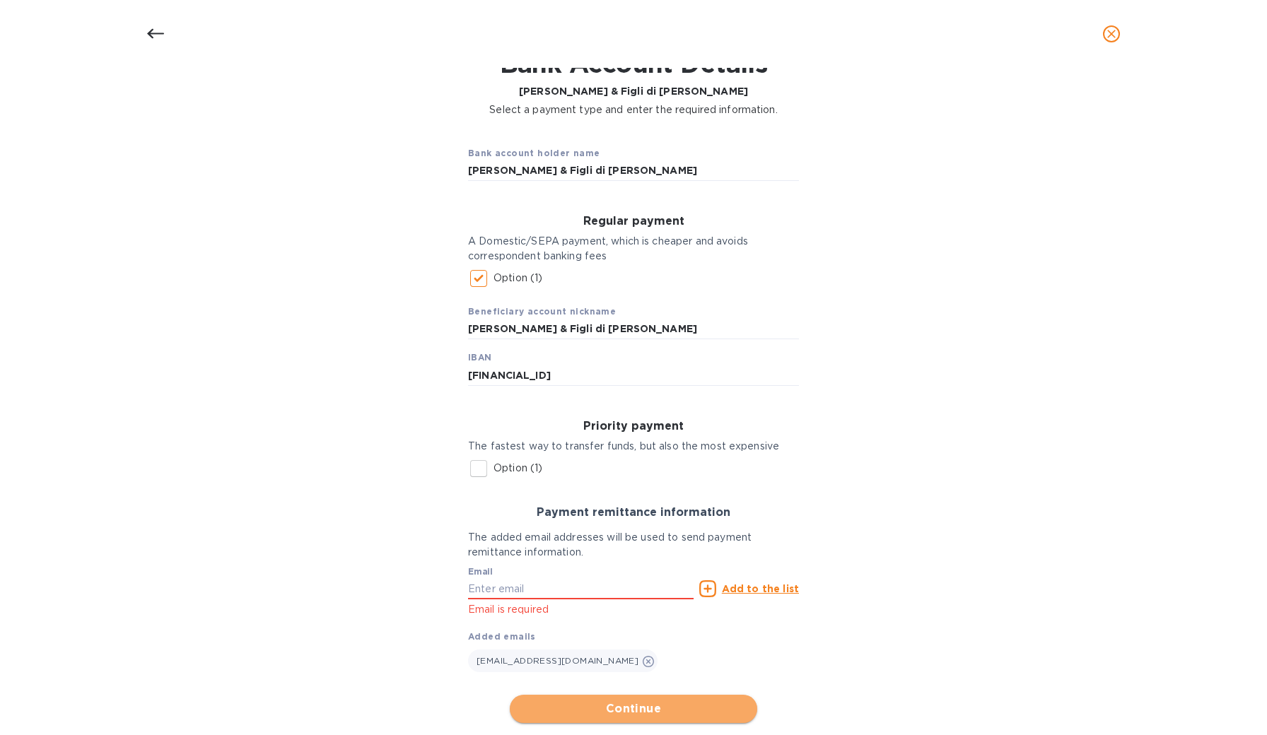
click at [633, 701] on span "Continue" at bounding box center [633, 709] width 225 height 17
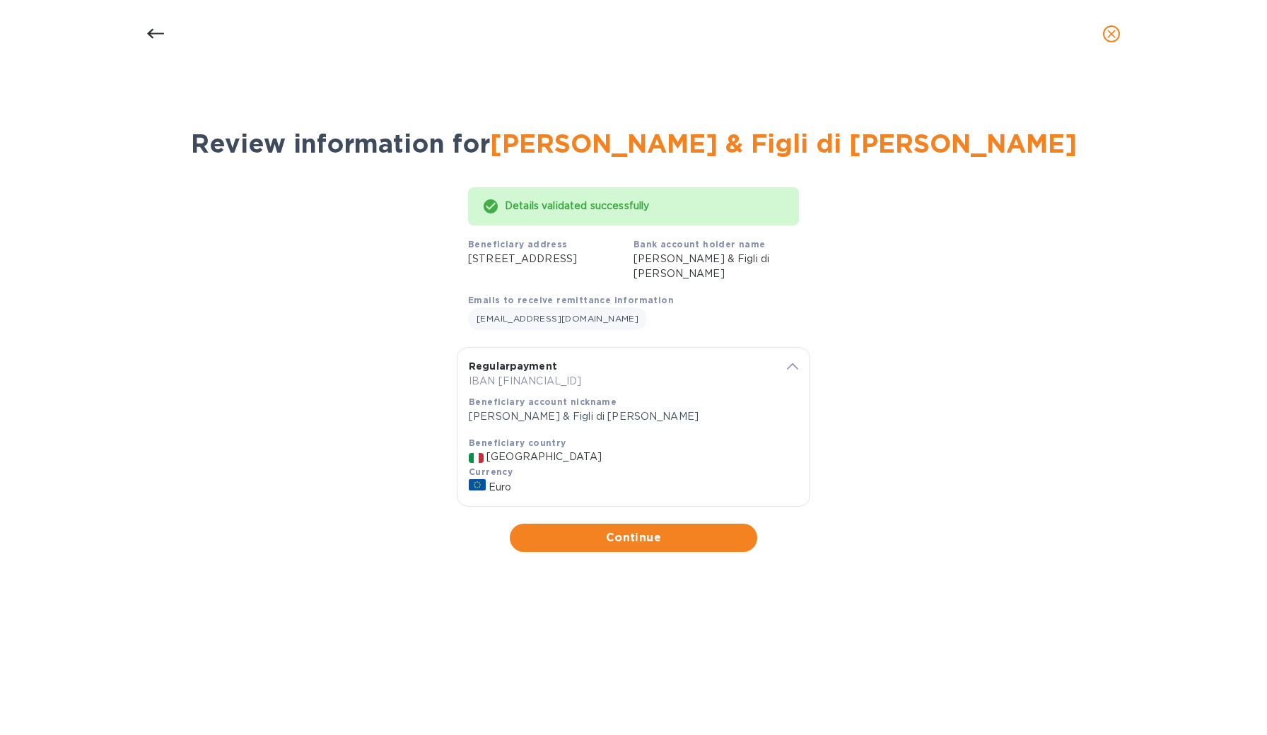
click at [621, 534] on span "Continue" at bounding box center [633, 537] width 225 height 17
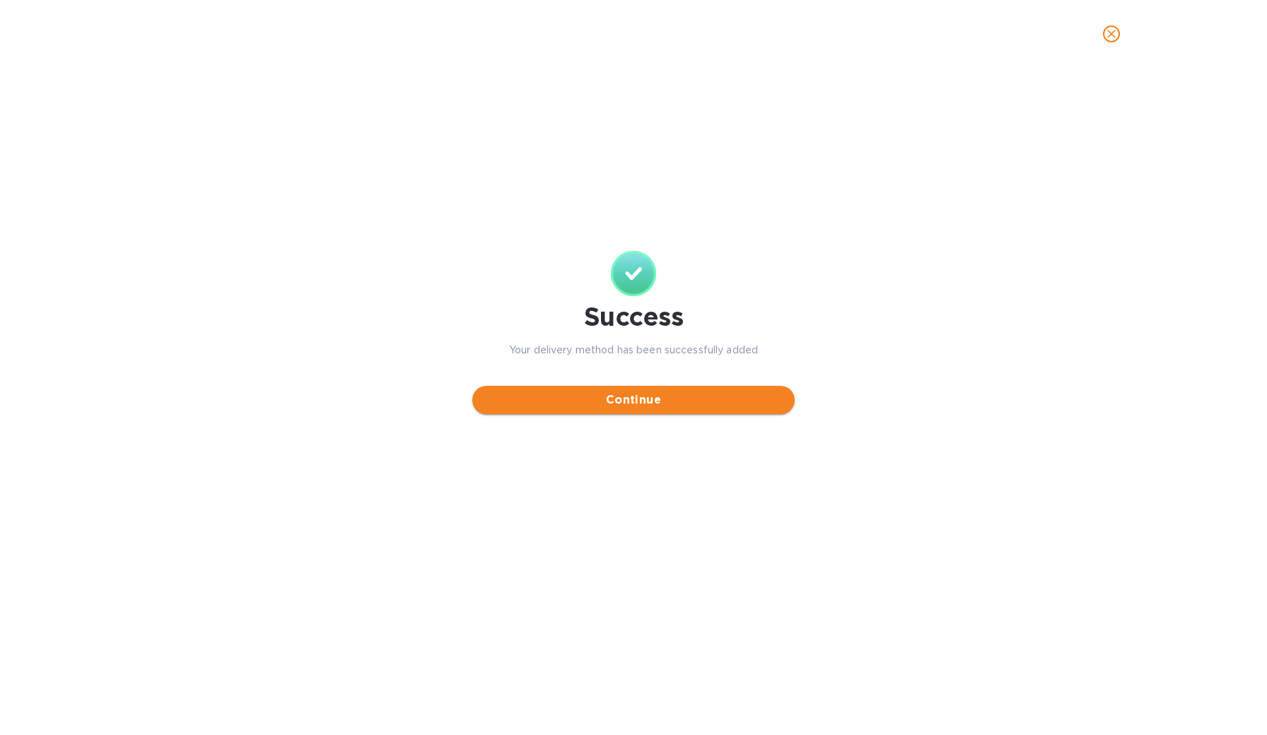
click at [624, 397] on span "Continue" at bounding box center [634, 400] width 300 height 17
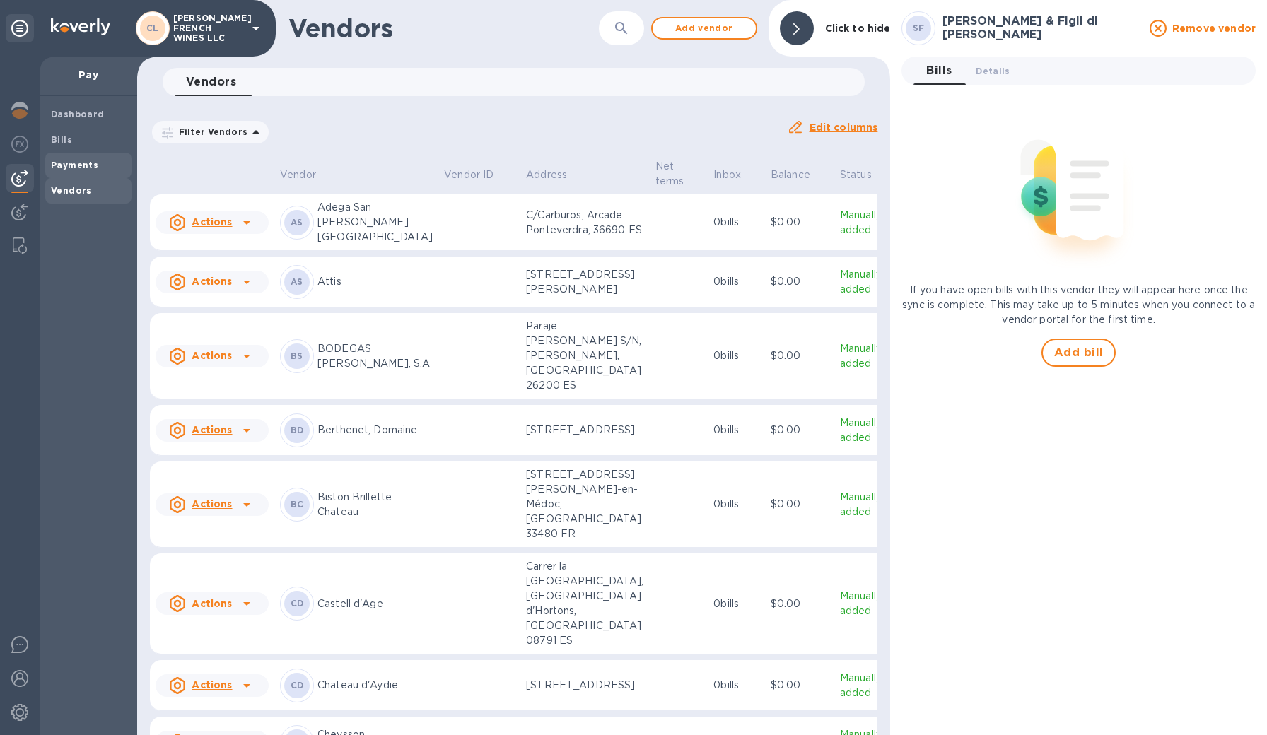
click at [66, 161] on b "Payments" at bounding box center [74, 165] width 47 height 11
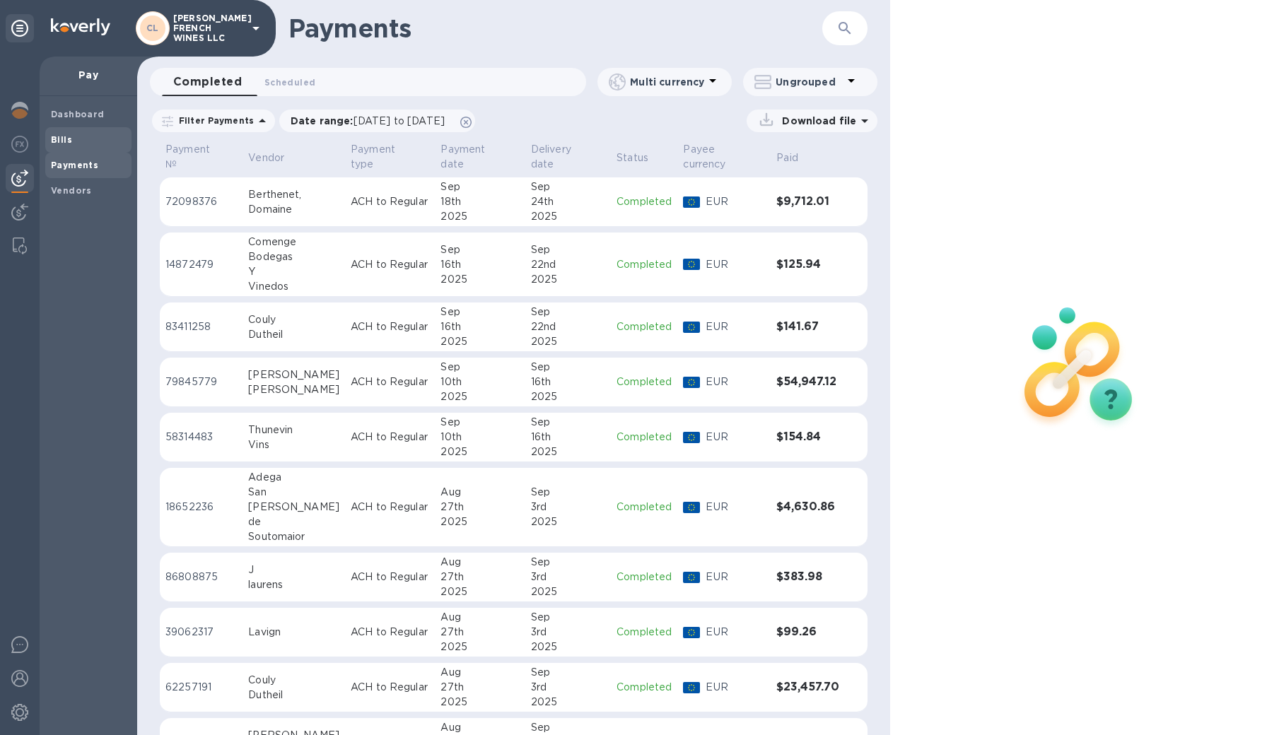
click at [52, 131] on div "Bills" at bounding box center [88, 139] width 86 height 25
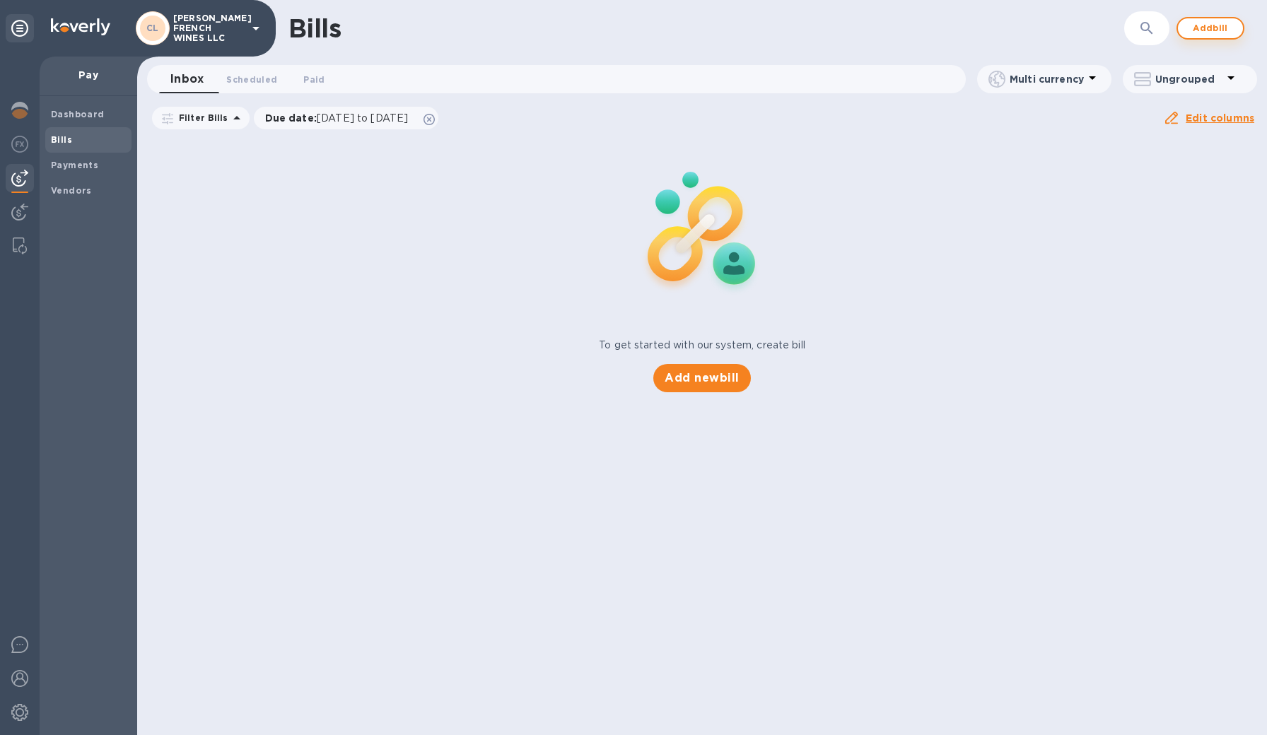
click at [1212, 35] on span "Add bill" at bounding box center [1210, 28] width 42 height 17
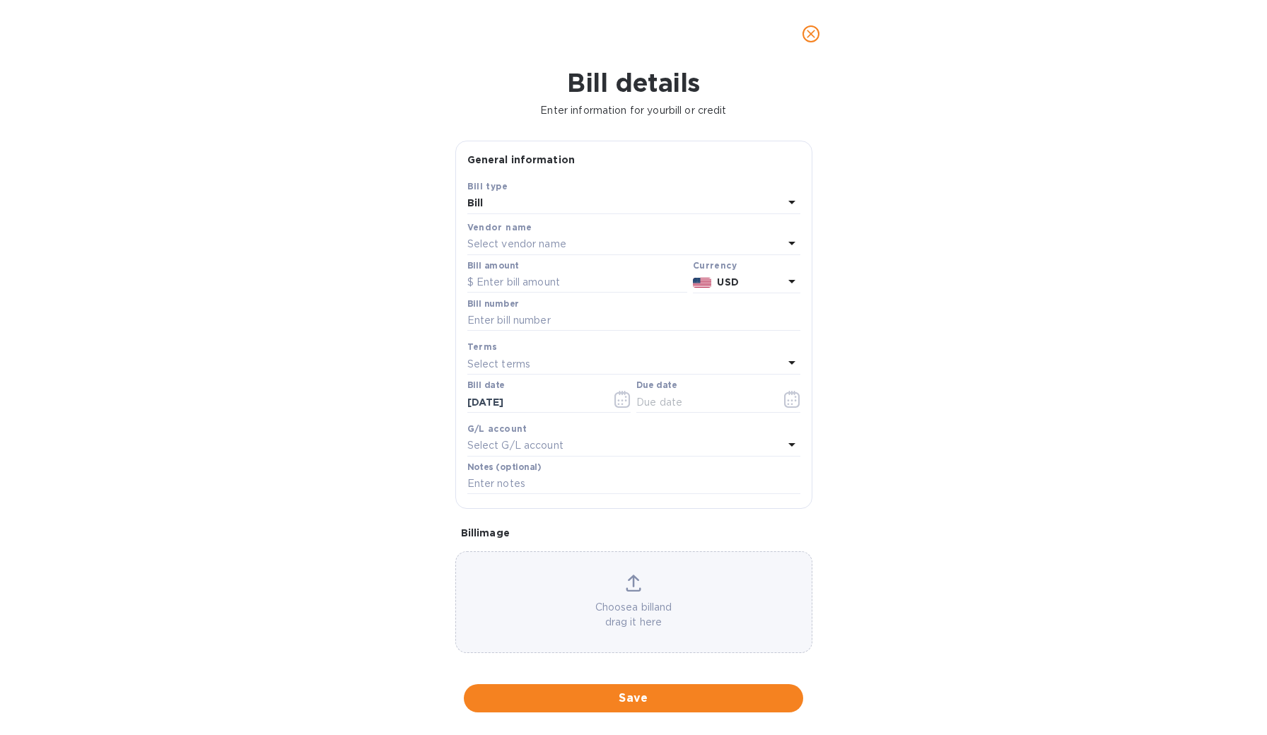
click at [556, 238] on p "Select vendor name" at bounding box center [516, 244] width 99 height 15
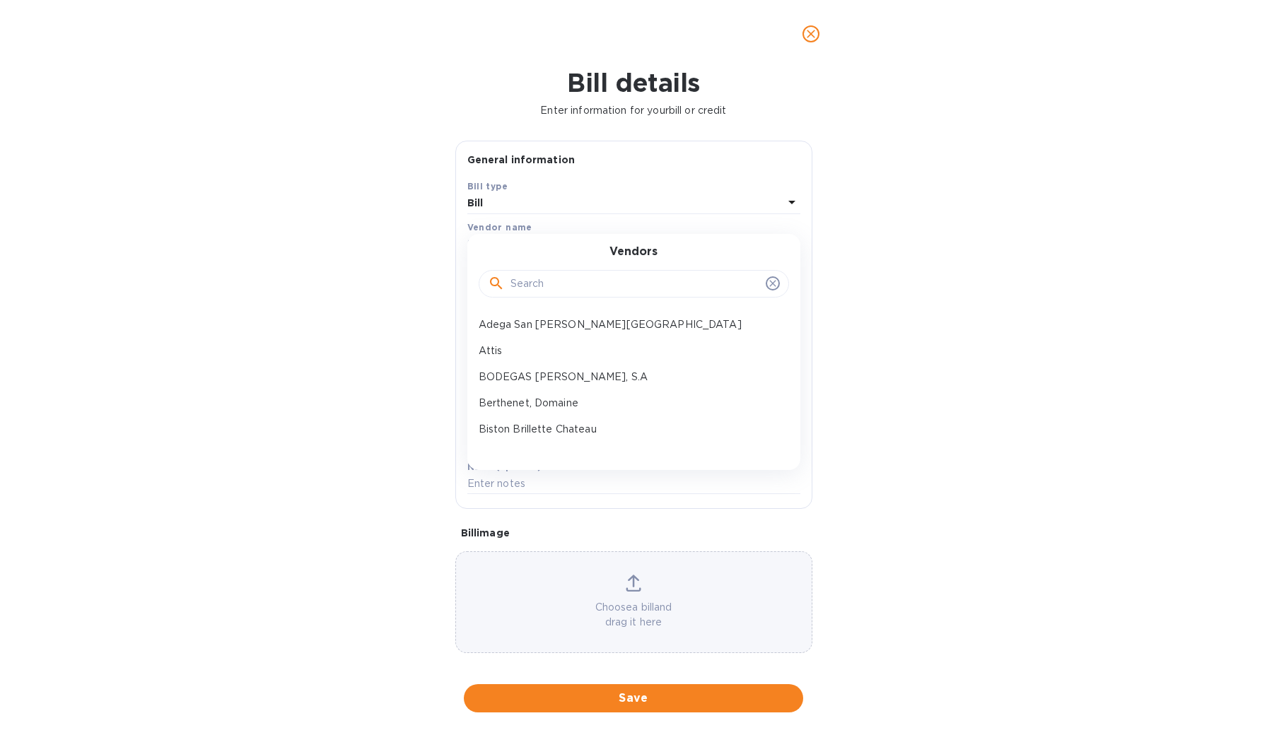
click at [551, 279] on input "text" at bounding box center [635, 284] width 250 height 21
type input "scars"
drag, startPoint x: 549, startPoint y: 309, endPoint x: 562, endPoint y: 327, distance: 22.2
click at [562, 327] on p "[PERSON_NAME] & Figli di [PERSON_NAME]" at bounding box center [628, 324] width 299 height 15
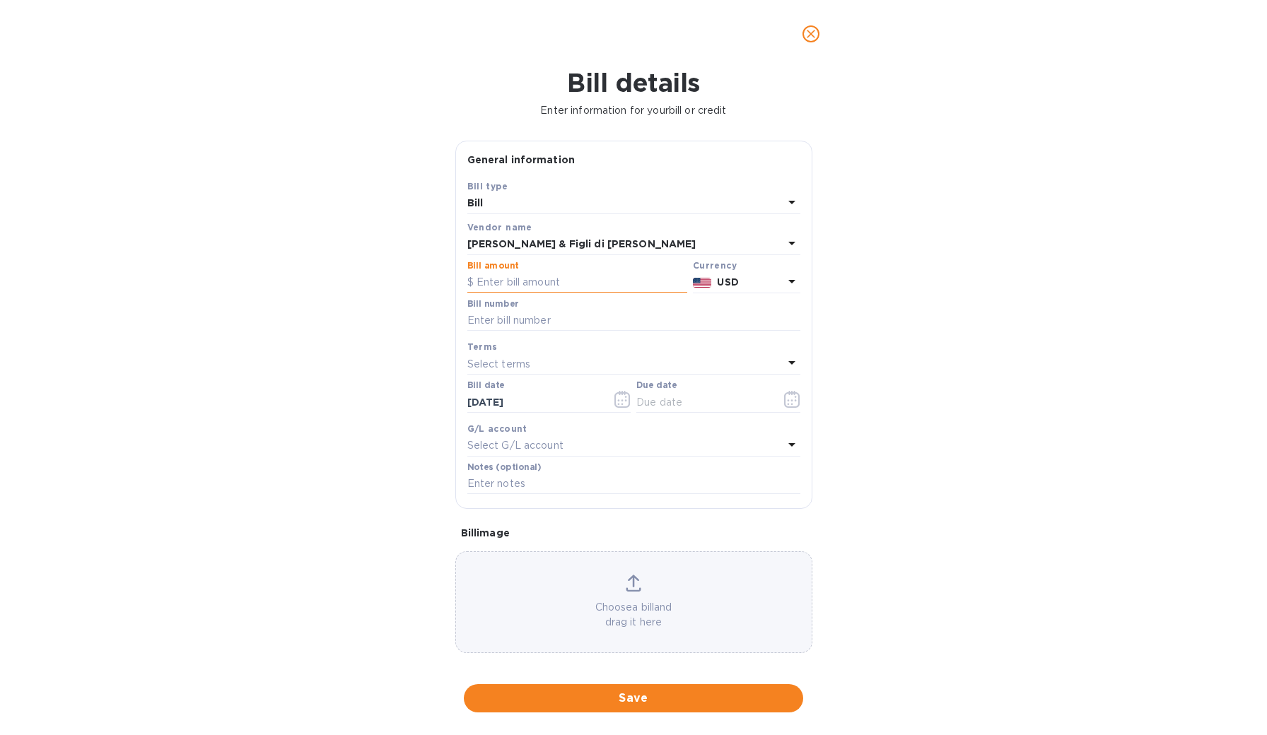
click at [529, 288] on input "text" at bounding box center [577, 282] width 220 height 21
type input "9,936.84"
click at [740, 286] on p "USD" at bounding box center [750, 282] width 66 height 15
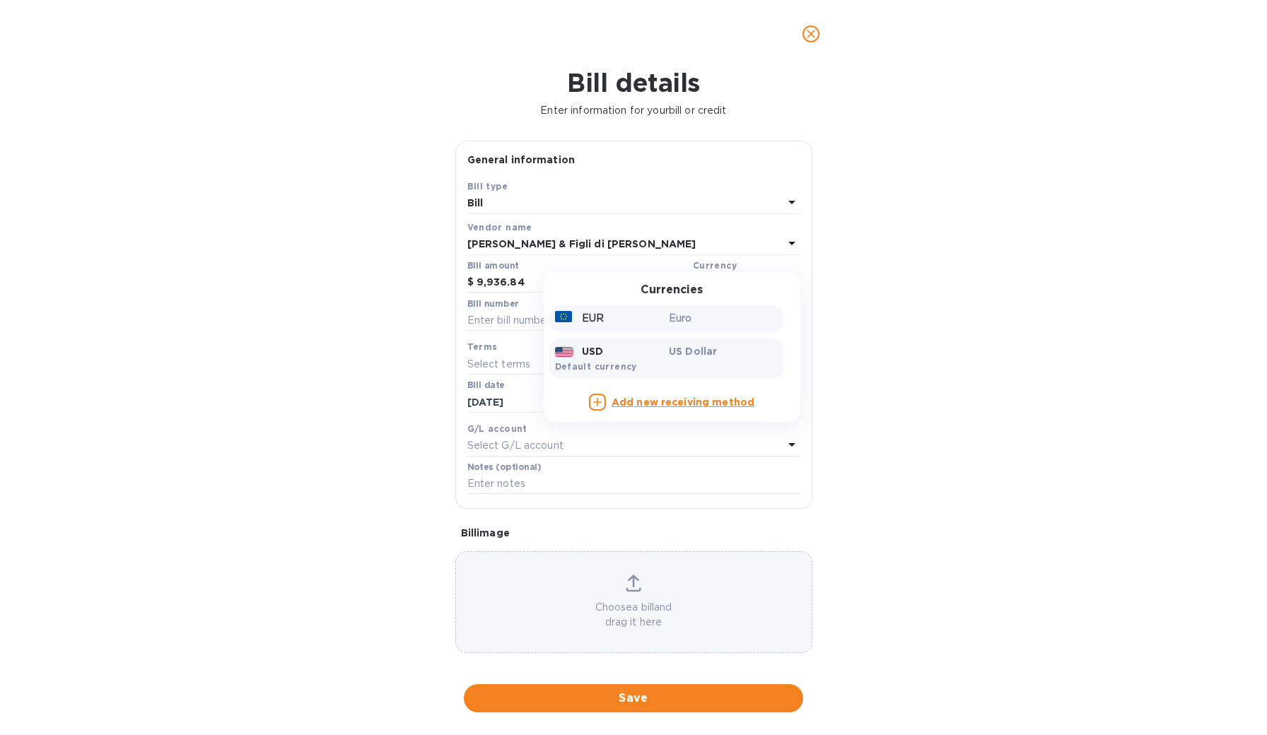
click at [688, 309] on div "Euro" at bounding box center [723, 318] width 115 height 20
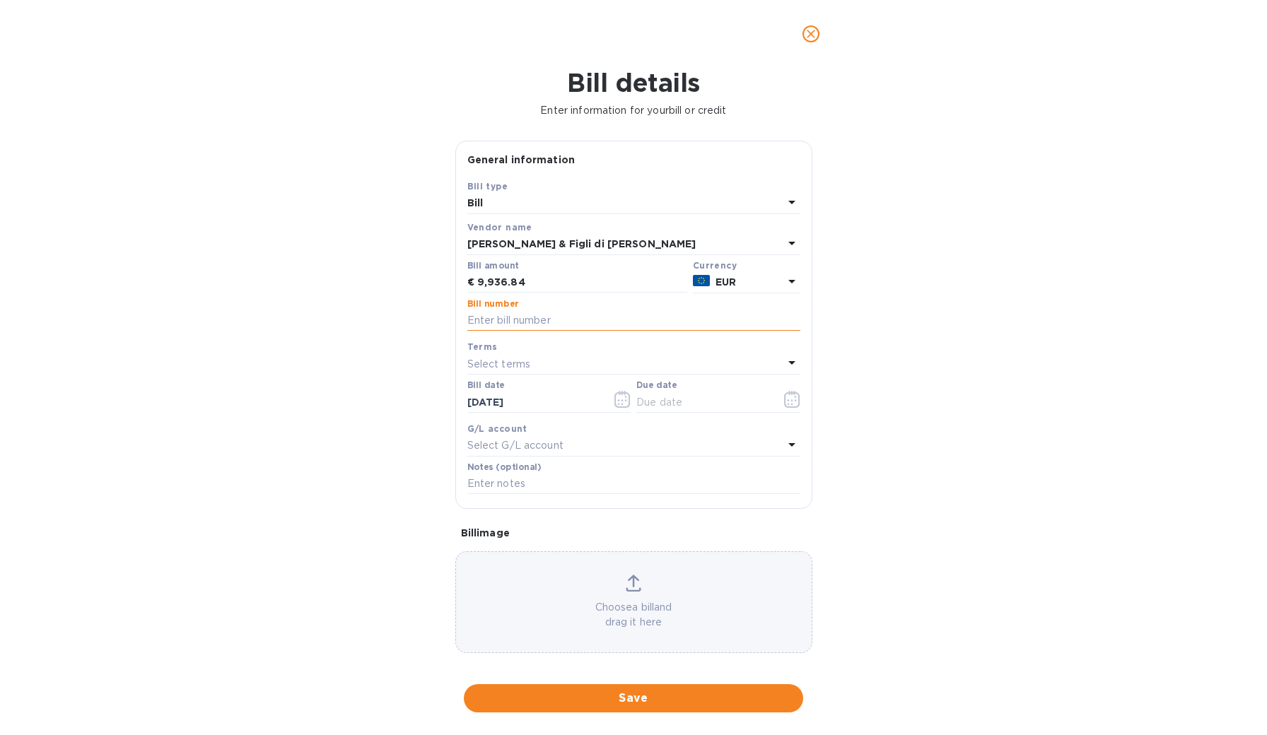
click at [601, 319] on input "text" at bounding box center [633, 320] width 333 height 21
type input "FT 170"
click at [647, 397] on input "text" at bounding box center [703, 402] width 134 height 21
click at [788, 400] on icon "button" at bounding box center [792, 399] width 16 height 17
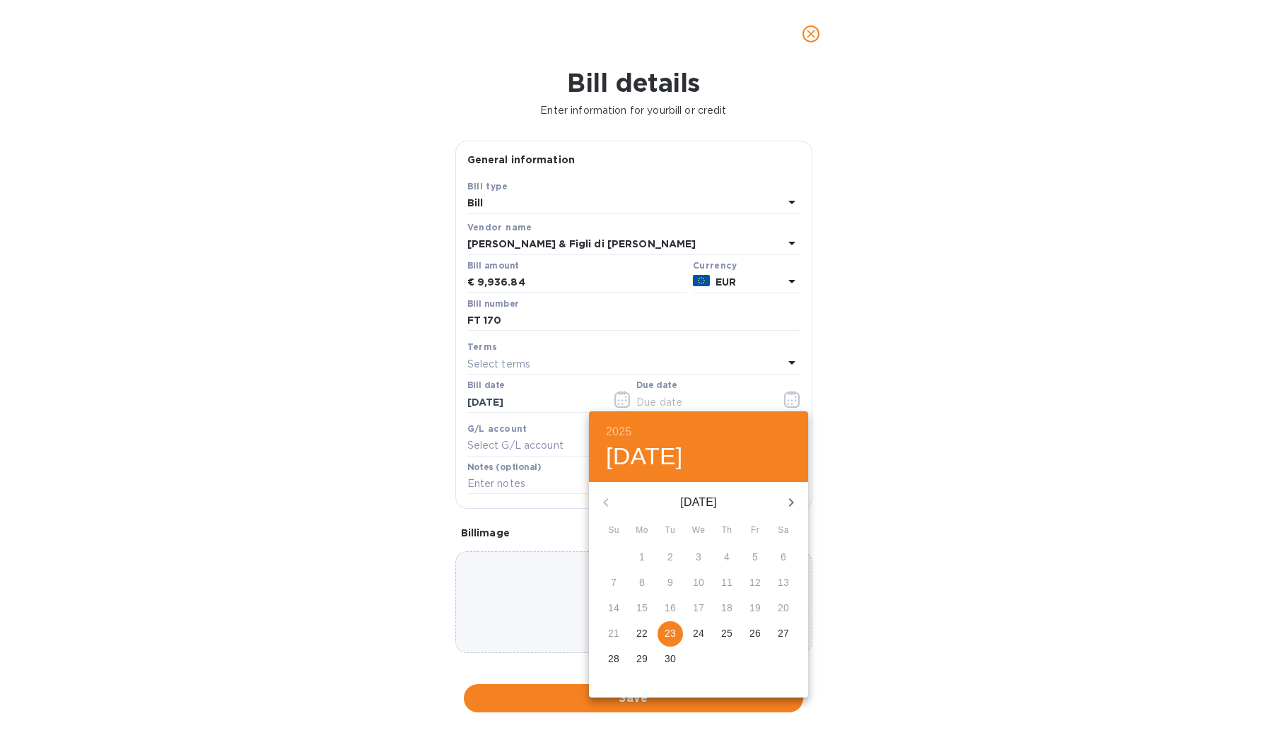
click at [696, 633] on p "24" at bounding box center [698, 633] width 11 height 14
type input "[DATE]"
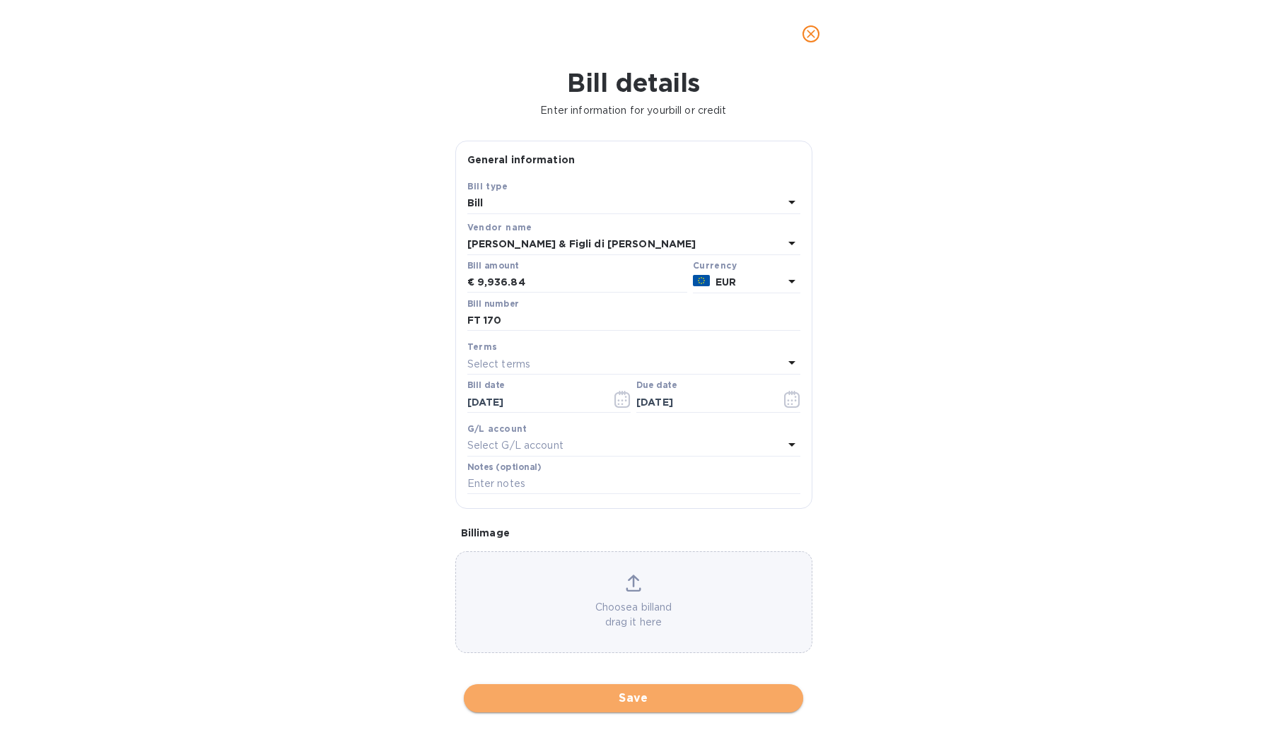
click at [623, 690] on span "Save" at bounding box center [633, 698] width 317 height 17
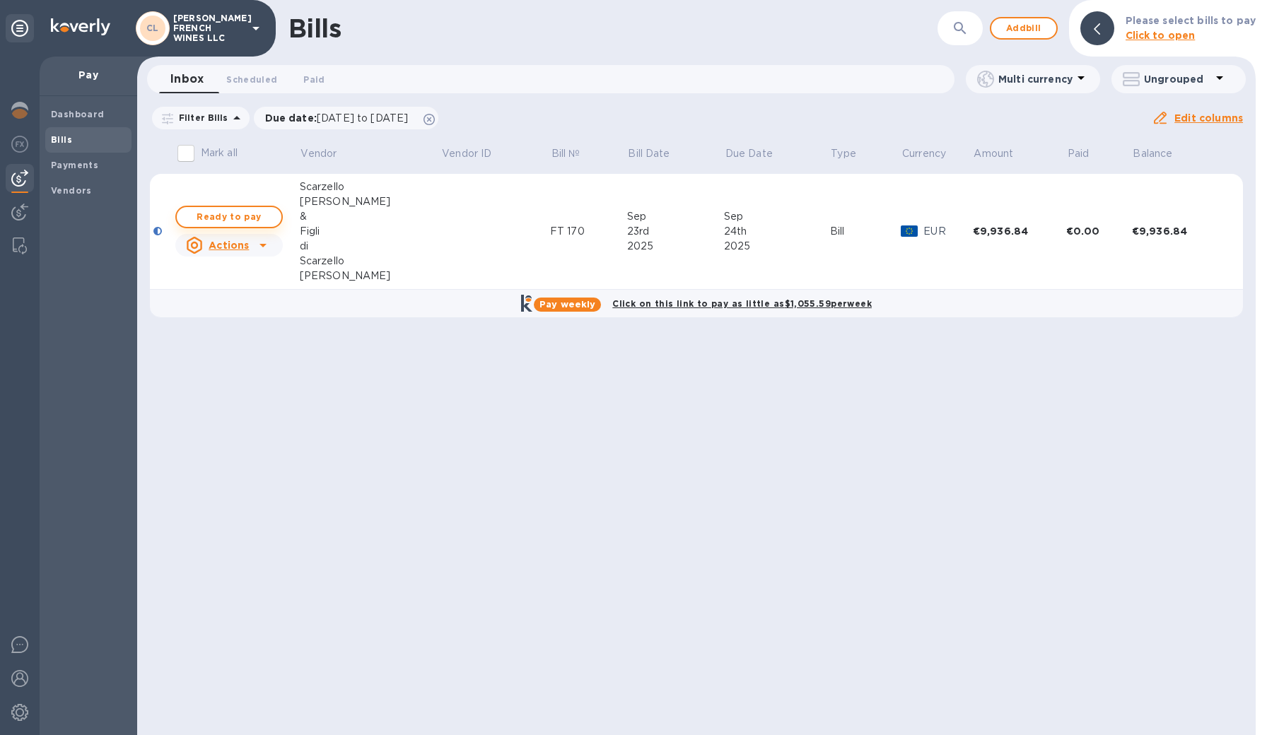
click at [206, 218] on span "Ready to pay" at bounding box center [229, 217] width 82 height 17
checkbox input "true"
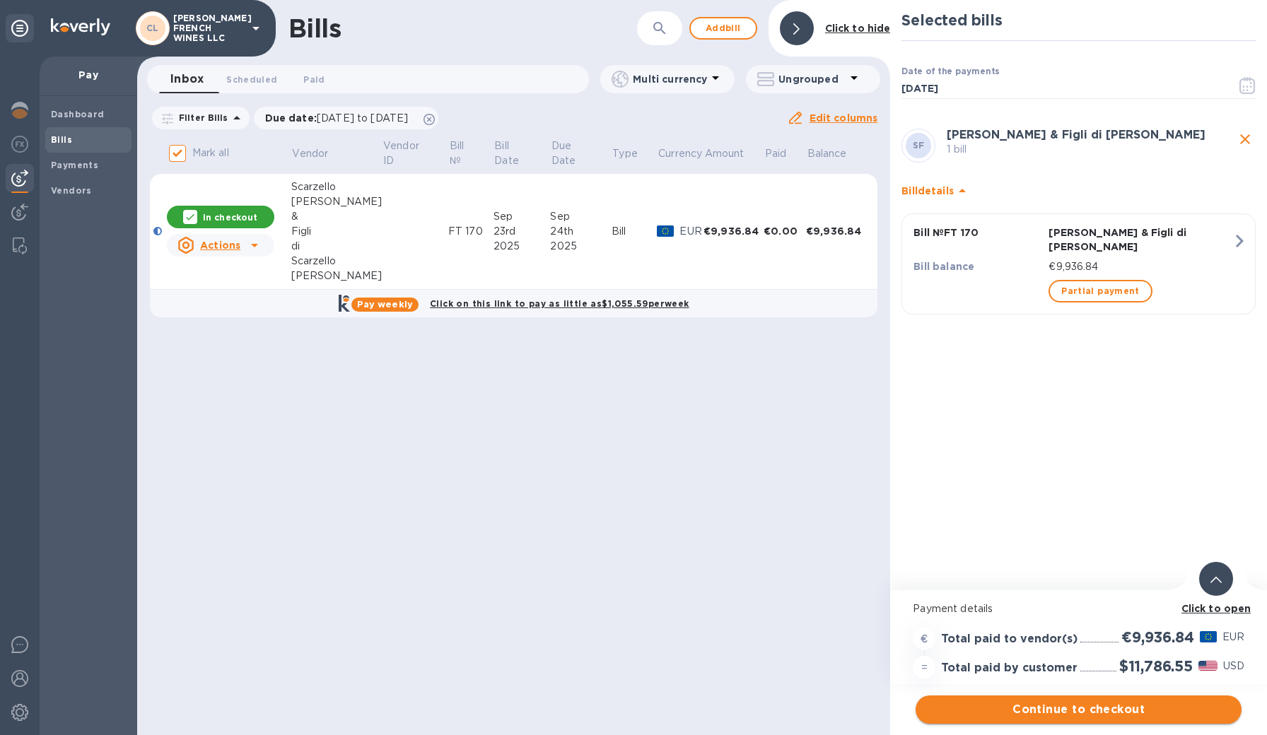
click at [1045, 708] on span "Continue to checkout" at bounding box center [1078, 709] width 303 height 17
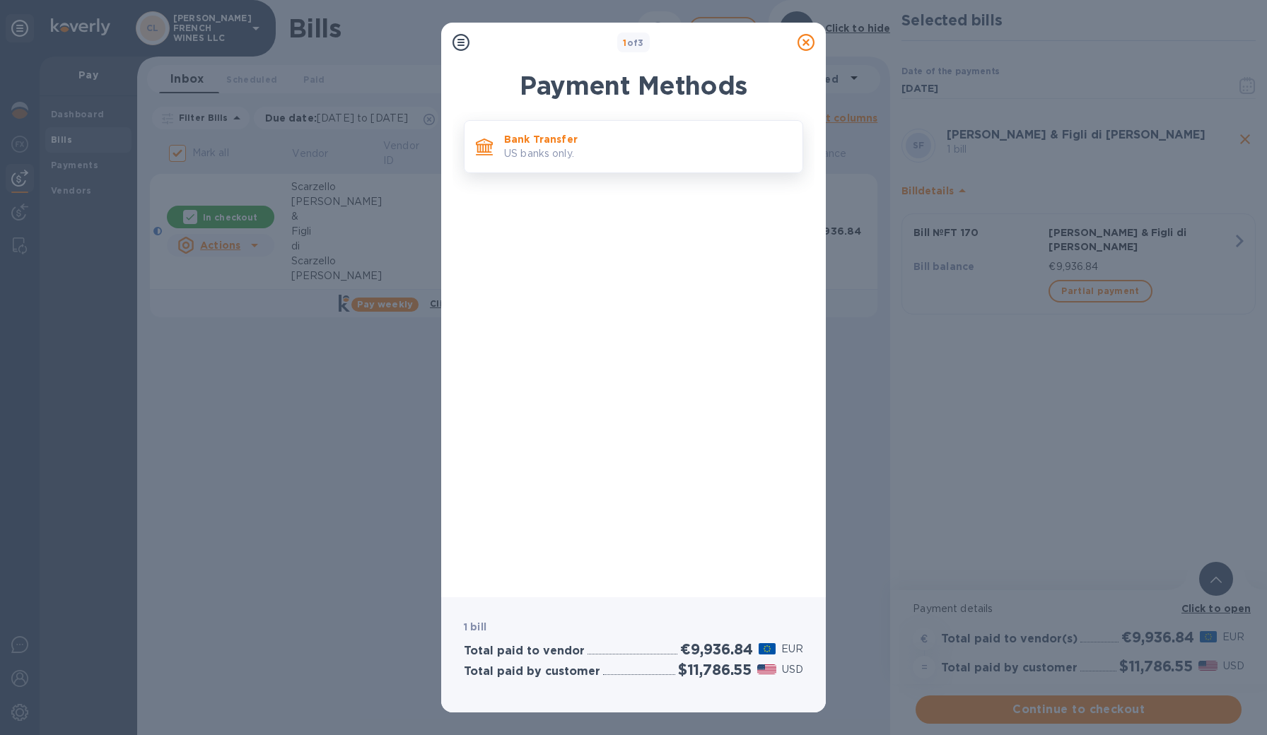
click at [561, 151] on p "US banks only." at bounding box center [647, 153] width 287 height 15
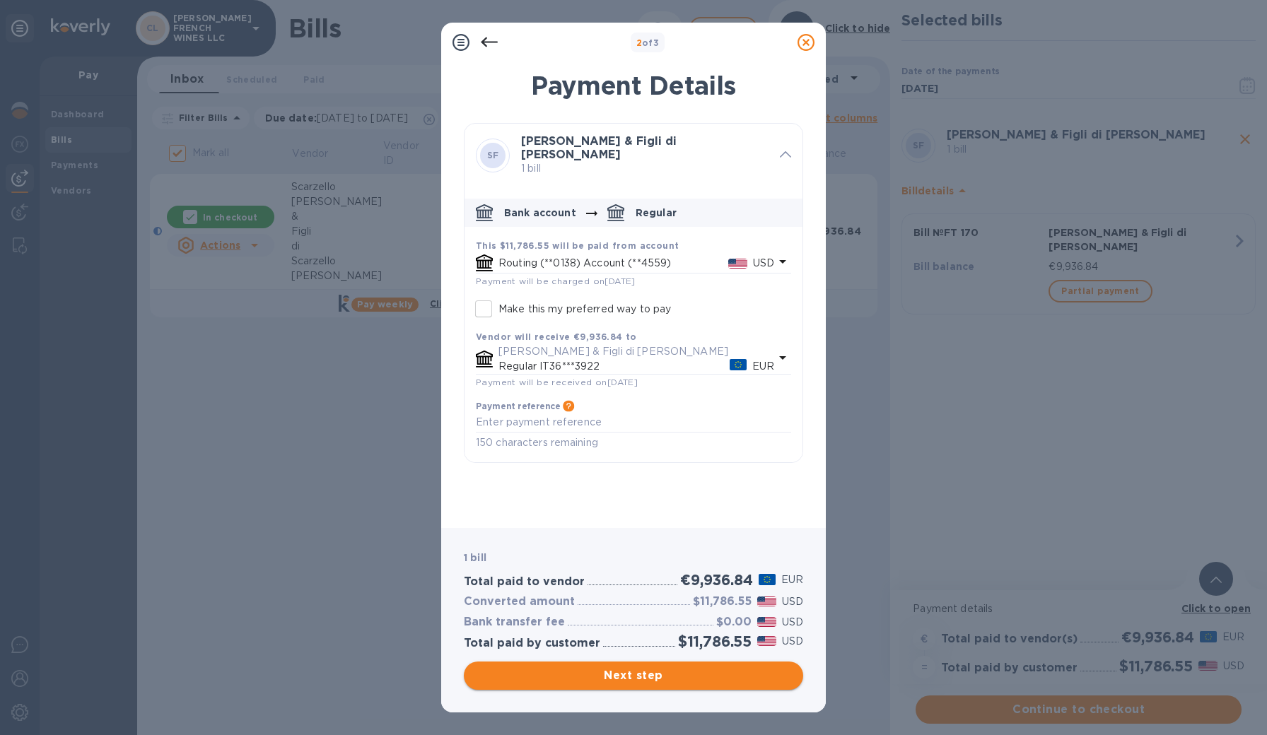
click at [592, 672] on span "Next step" at bounding box center [633, 675] width 317 height 17
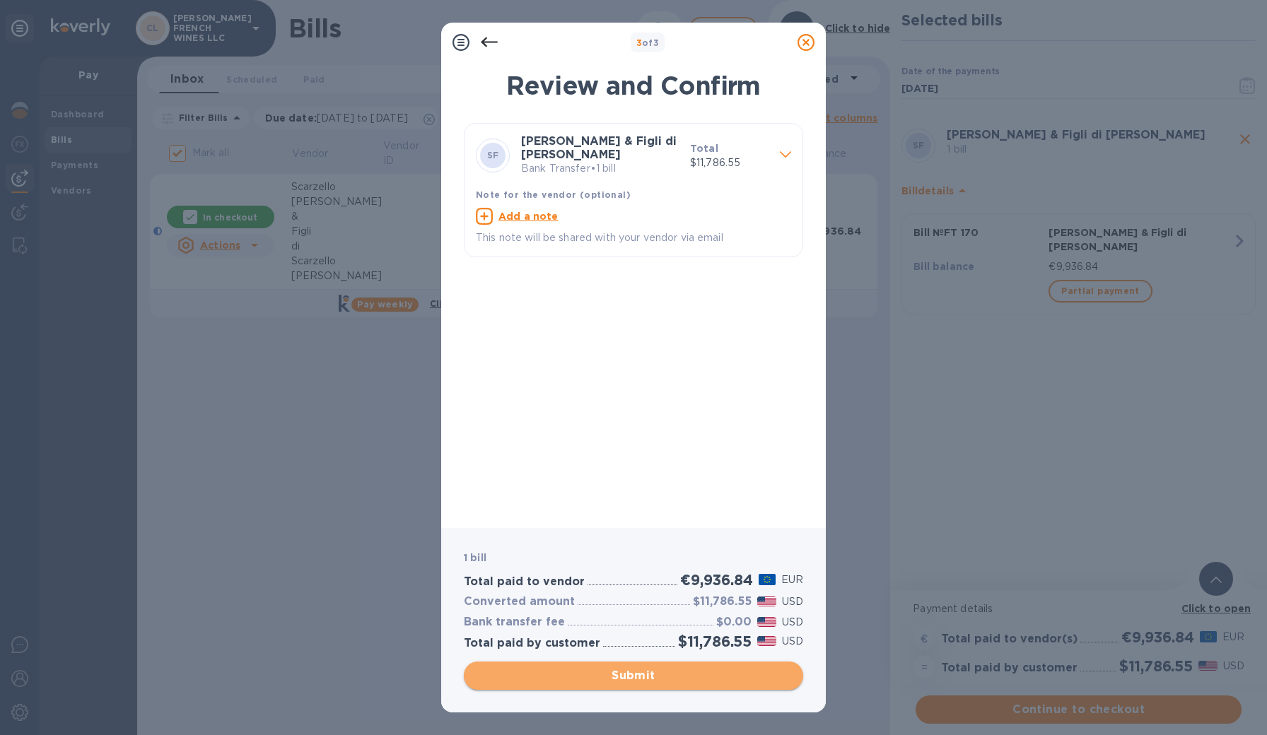
click at [640, 674] on span "Submit" at bounding box center [633, 675] width 317 height 17
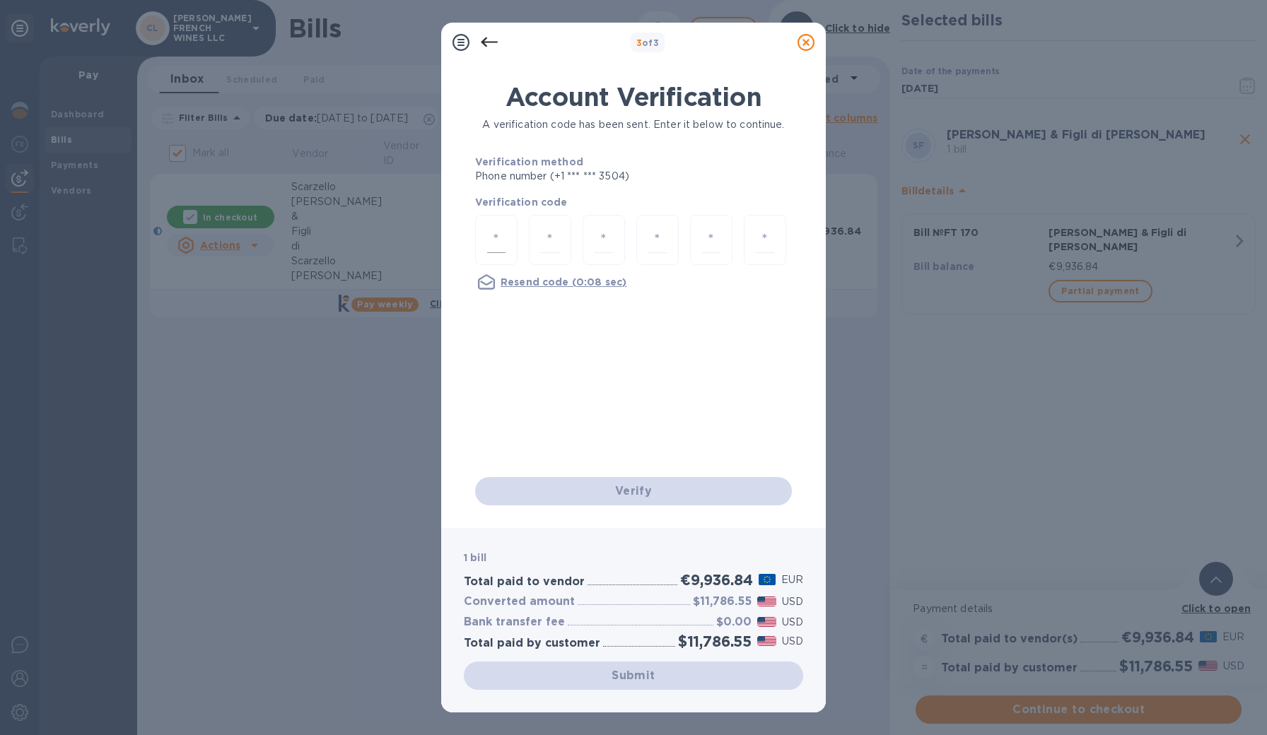
click at [498, 238] on input "number" at bounding box center [496, 240] width 18 height 26
type input "5"
type input "9"
type input "1"
type input "5"
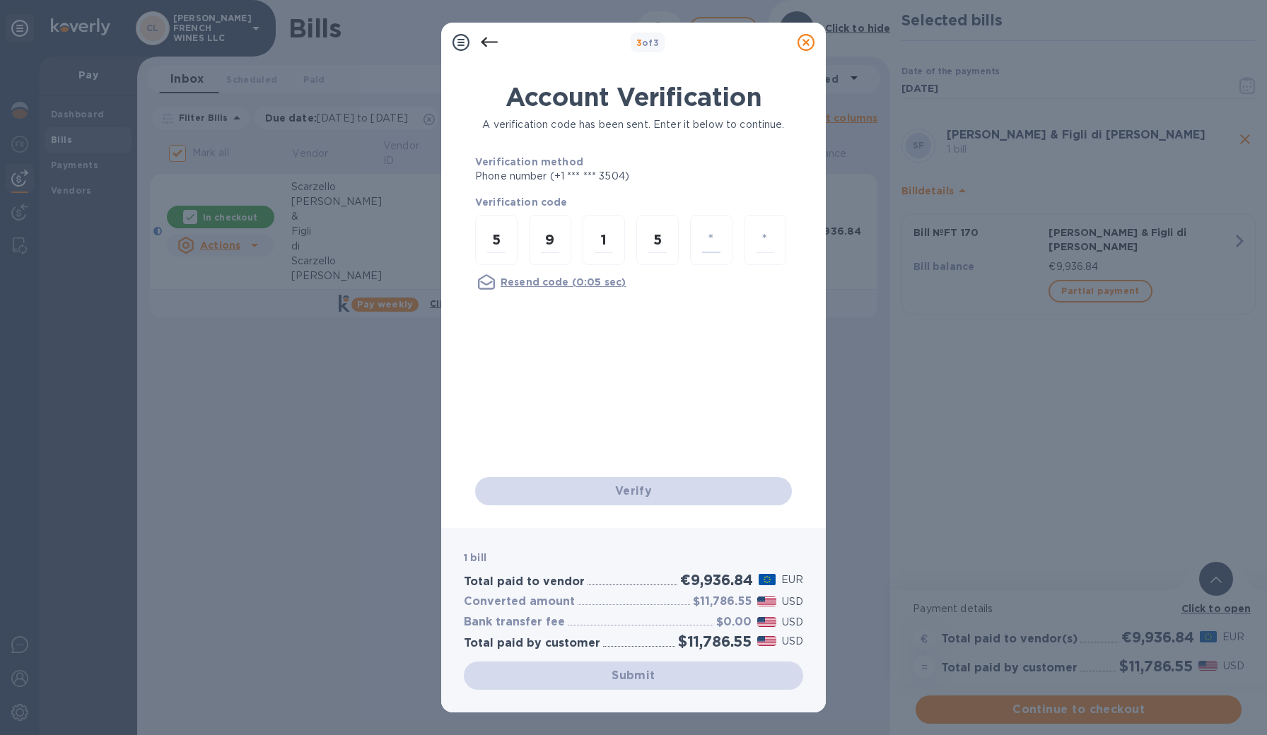
type input "0"
type input "6"
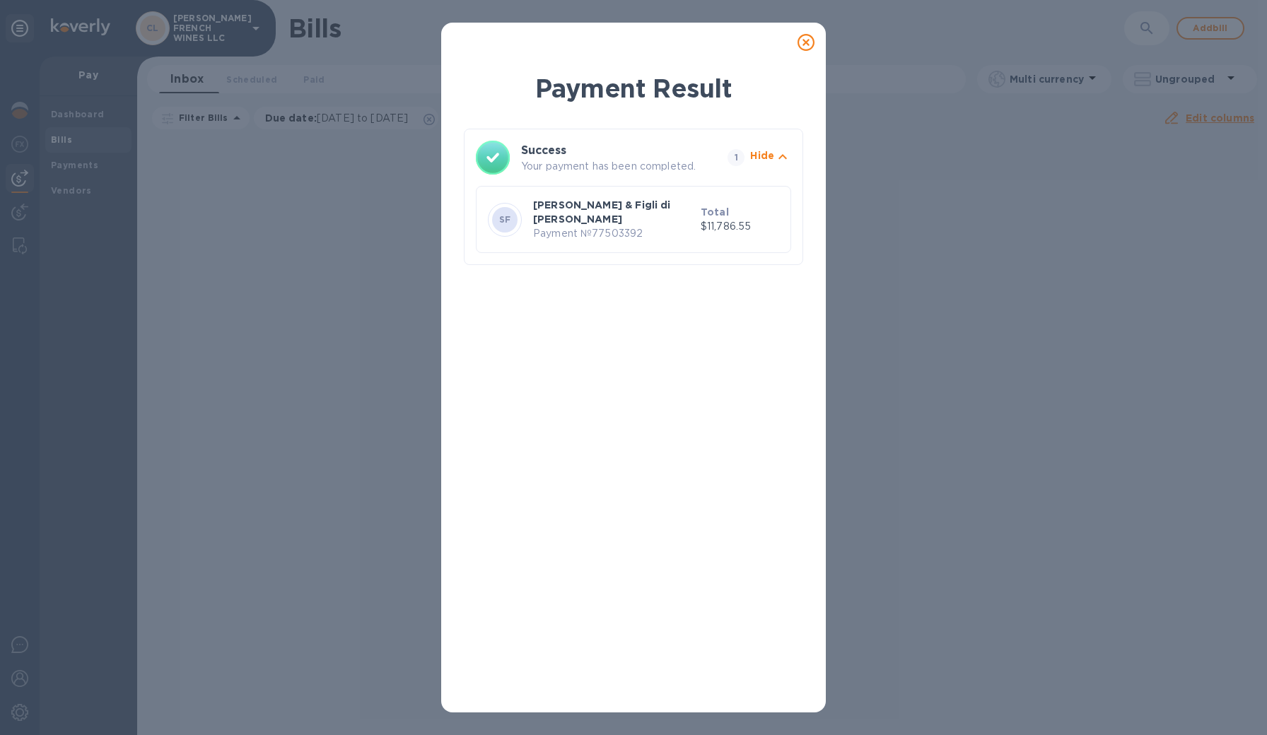
click at [797, 42] on div at bounding box center [806, 42] width 28 height 28
click at [800, 40] on icon at bounding box center [805, 42] width 17 height 17
